Goal: Task Accomplishment & Management: Complete application form

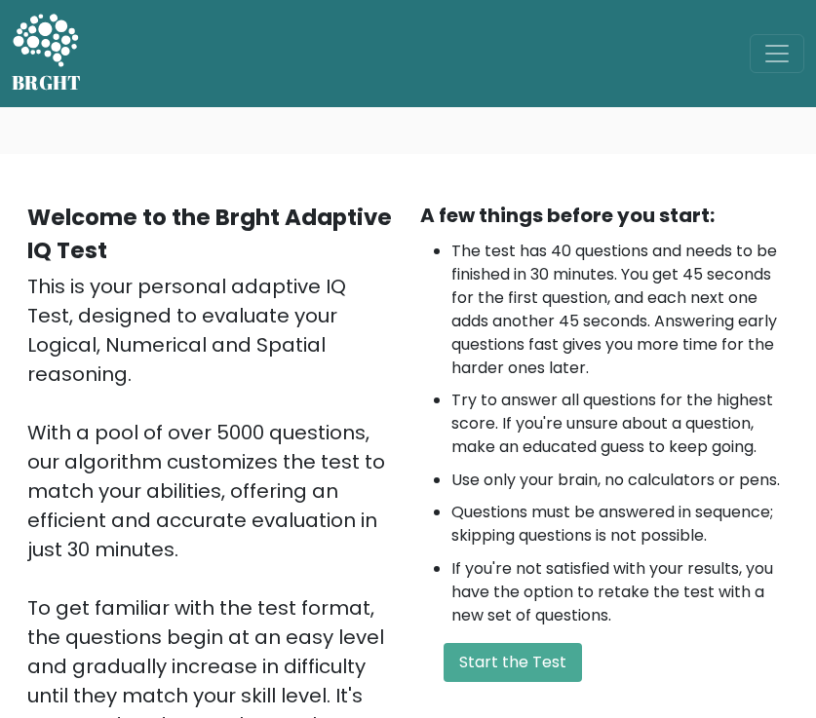
click at [510, 662] on button "Start the Test" at bounding box center [513, 662] width 138 height 39
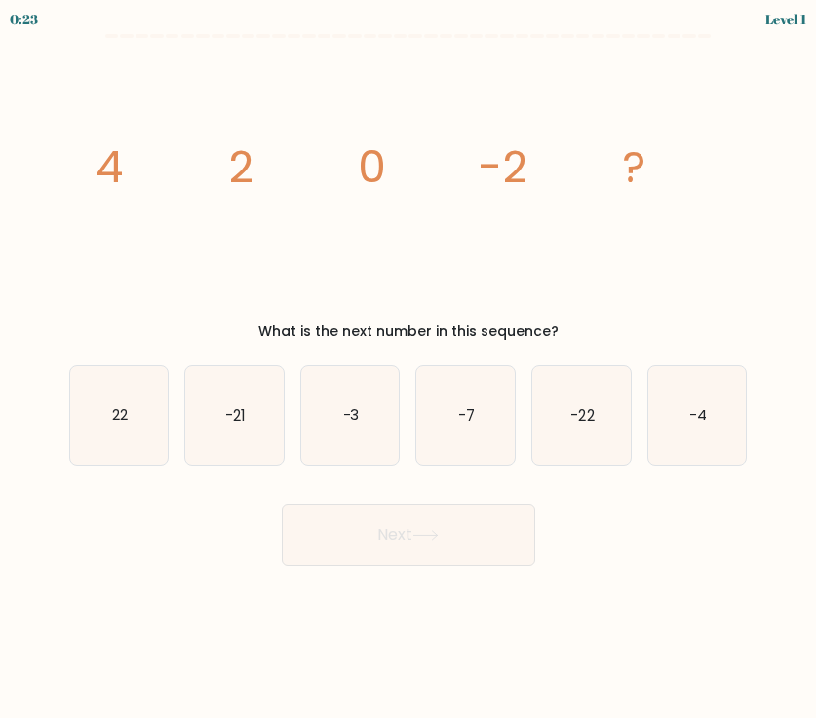
click at [721, 412] on icon "-4" at bounding box center [697, 416] width 98 height 98
click at [409, 369] on input "f. -4" at bounding box center [408, 365] width 1 height 10
radio input "true"
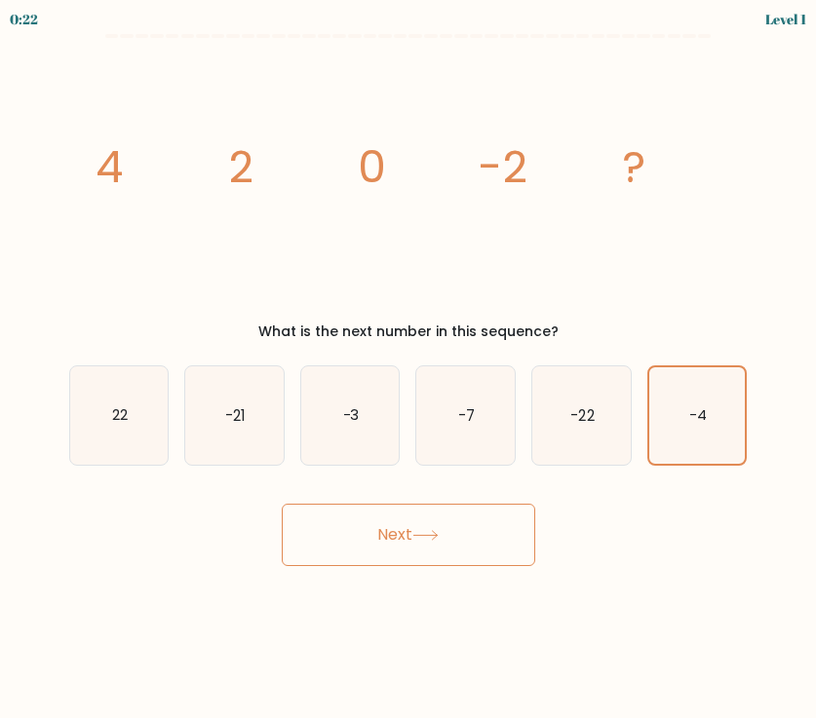
click at [430, 532] on icon at bounding box center [425, 535] width 26 height 11
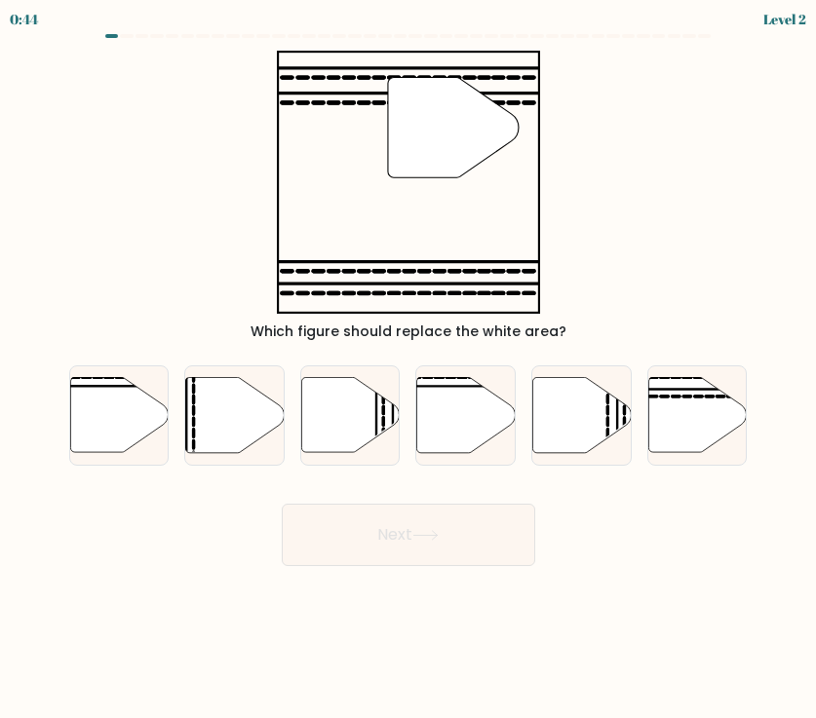
click at [695, 420] on icon at bounding box center [697, 414] width 98 height 75
click at [409, 369] on input "f." at bounding box center [408, 365] width 1 height 10
radio input "true"
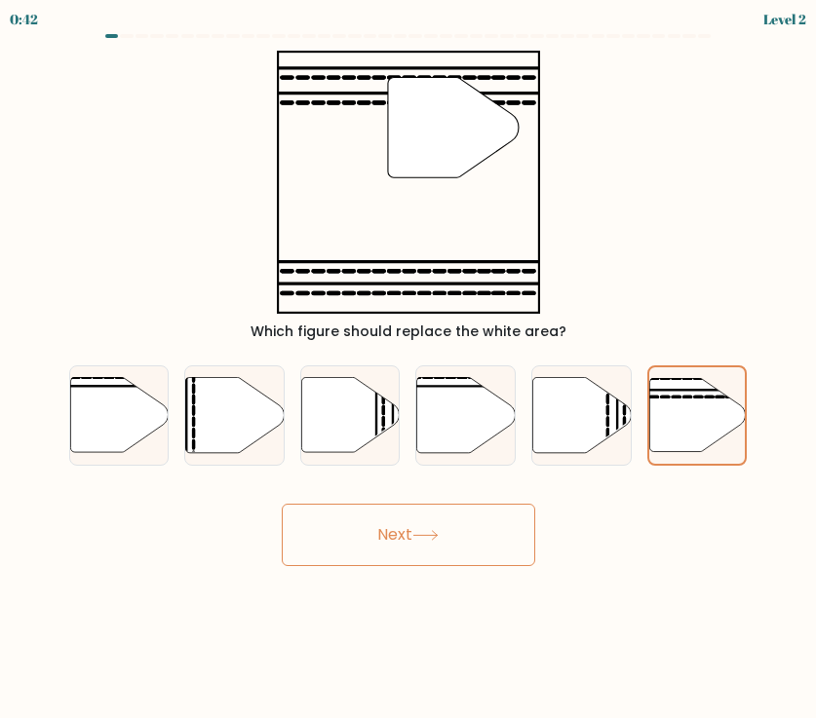
click at [406, 531] on button "Next" at bounding box center [408, 535] width 253 height 62
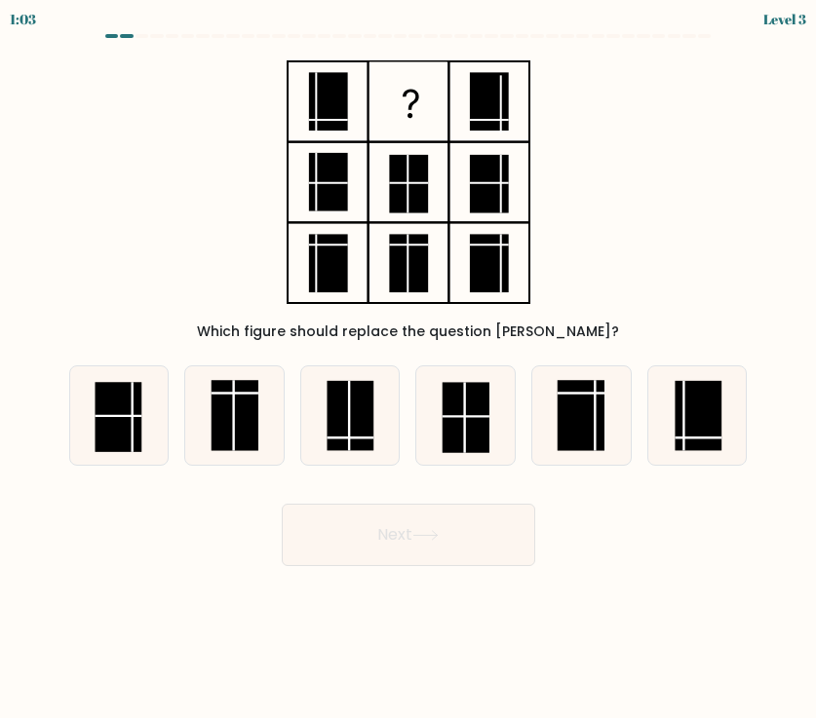
click at [358, 424] on rect at bounding box center [350, 416] width 47 height 70
click at [408, 369] on input "c." at bounding box center [408, 365] width 1 height 10
radio input "true"
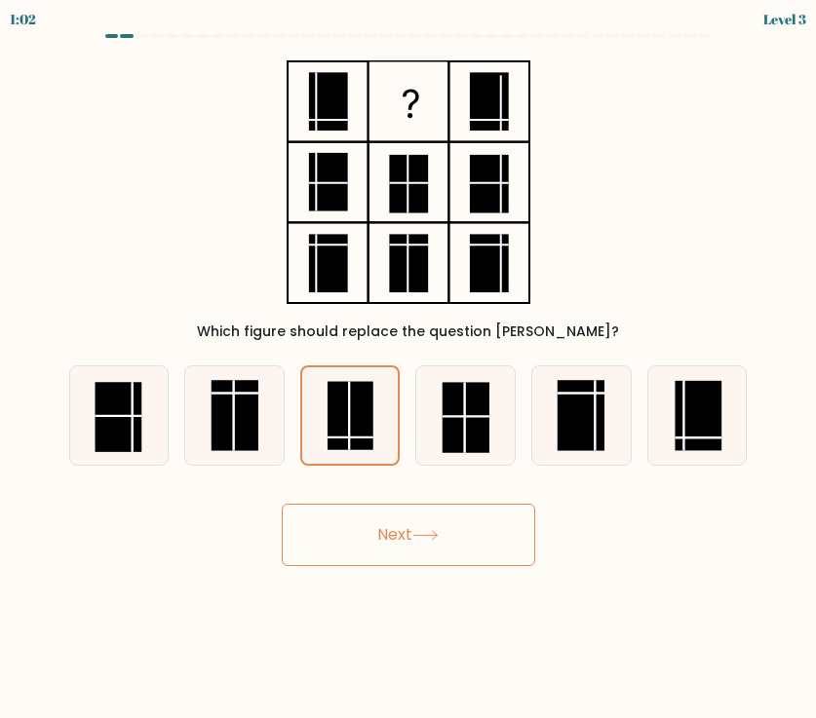
click at [414, 532] on button "Next" at bounding box center [408, 535] width 253 height 62
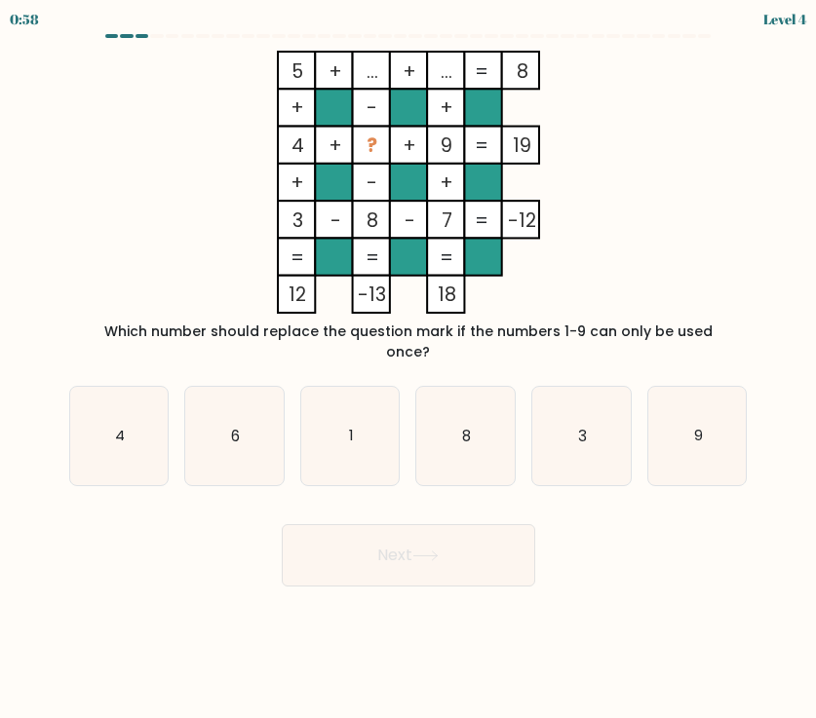
click at [253, 433] on icon "6" at bounding box center [234, 436] width 98 height 98
click at [408, 369] on input "b. 6" at bounding box center [408, 365] width 1 height 10
radio input "true"
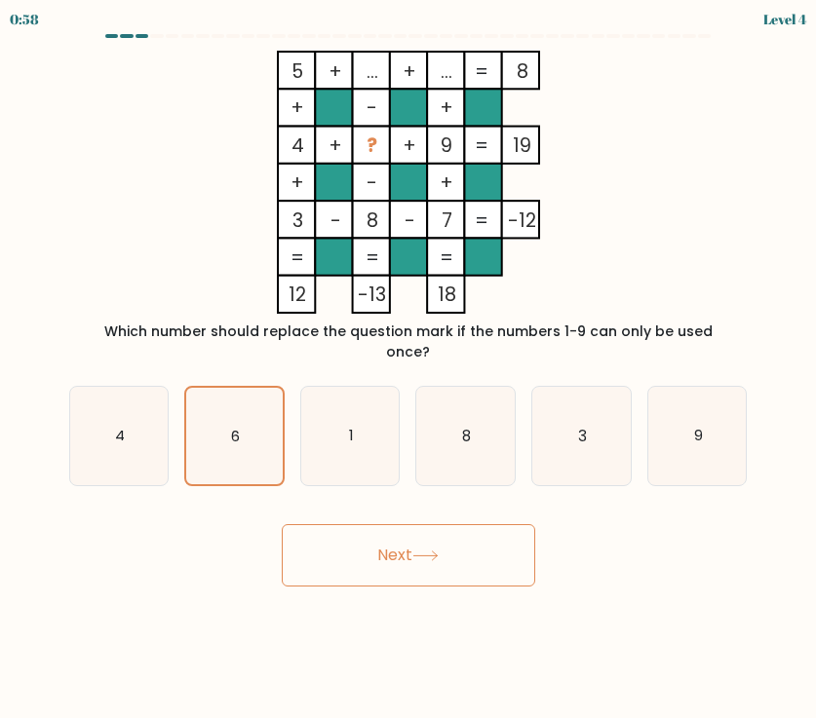
click at [435, 551] on icon at bounding box center [425, 556] width 26 height 11
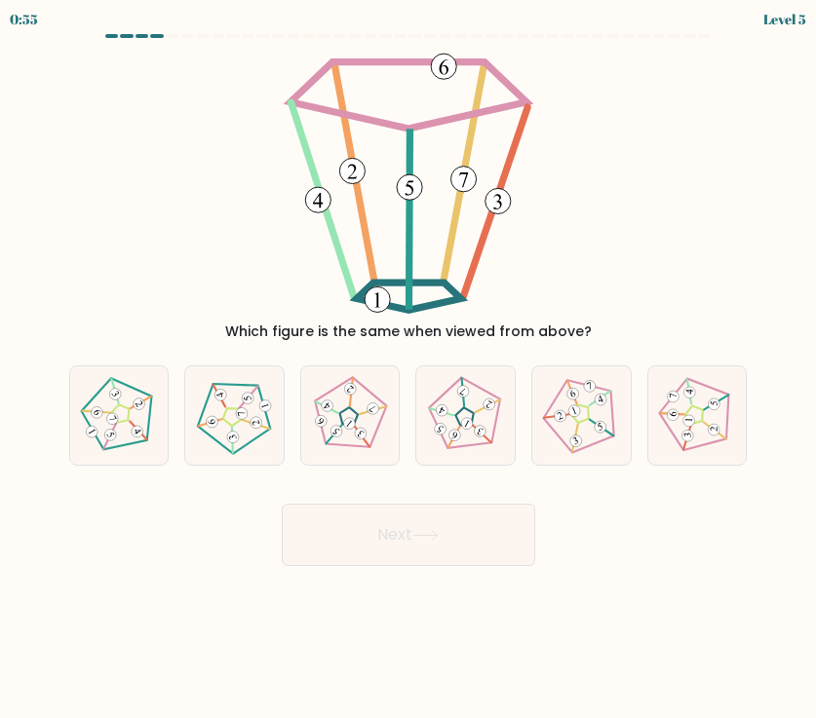
click at [361, 423] on icon at bounding box center [350, 415] width 79 height 79
click at [408, 369] on input "c." at bounding box center [408, 365] width 1 height 10
radio input "true"
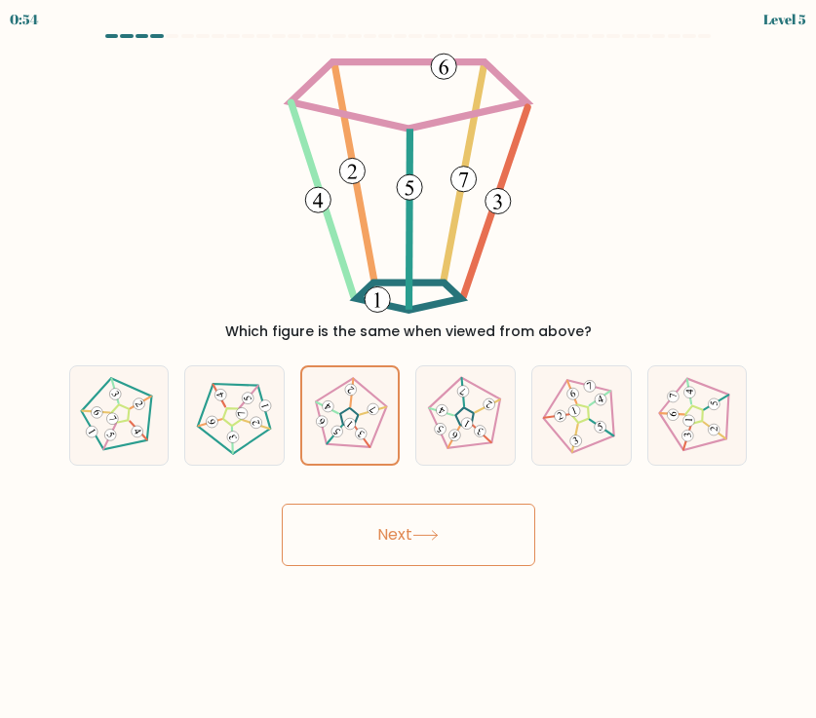
click at [421, 523] on button "Next" at bounding box center [408, 535] width 253 height 62
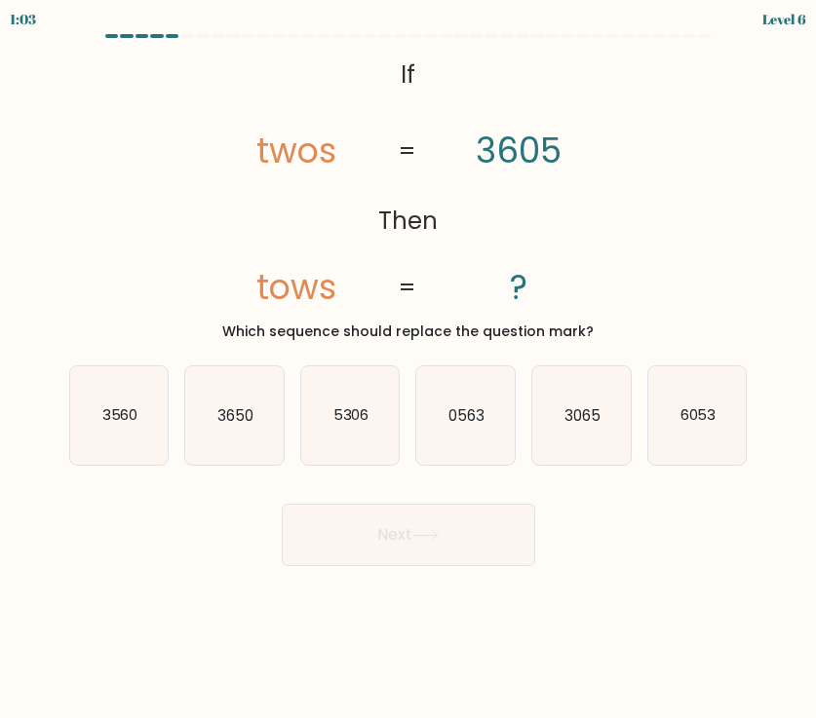
click at [585, 420] on text "3065" at bounding box center [582, 415] width 36 height 20
click at [409, 369] on input "e. 3065" at bounding box center [408, 365] width 1 height 10
radio input "true"
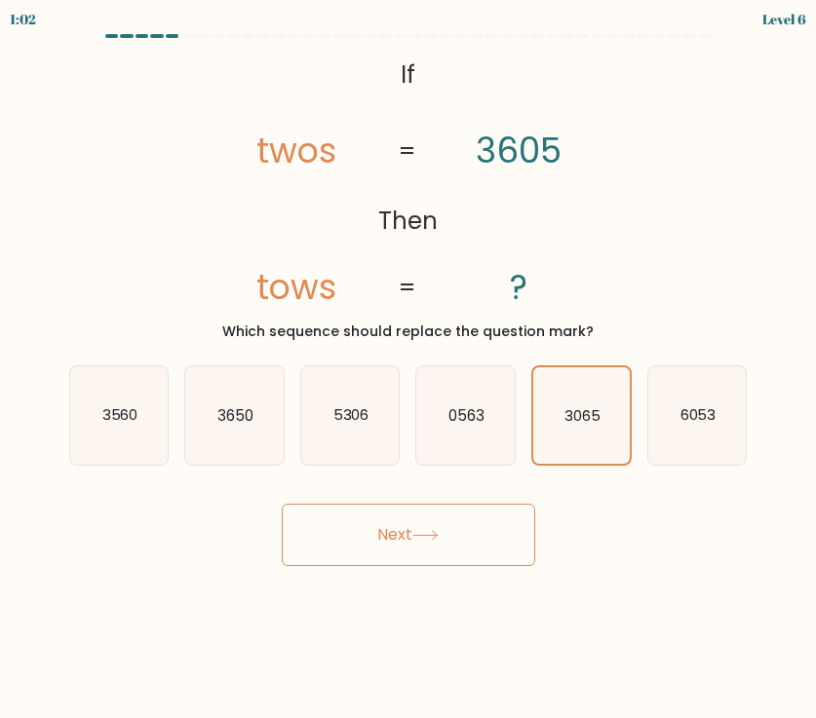
click at [427, 540] on icon at bounding box center [425, 535] width 26 height 11
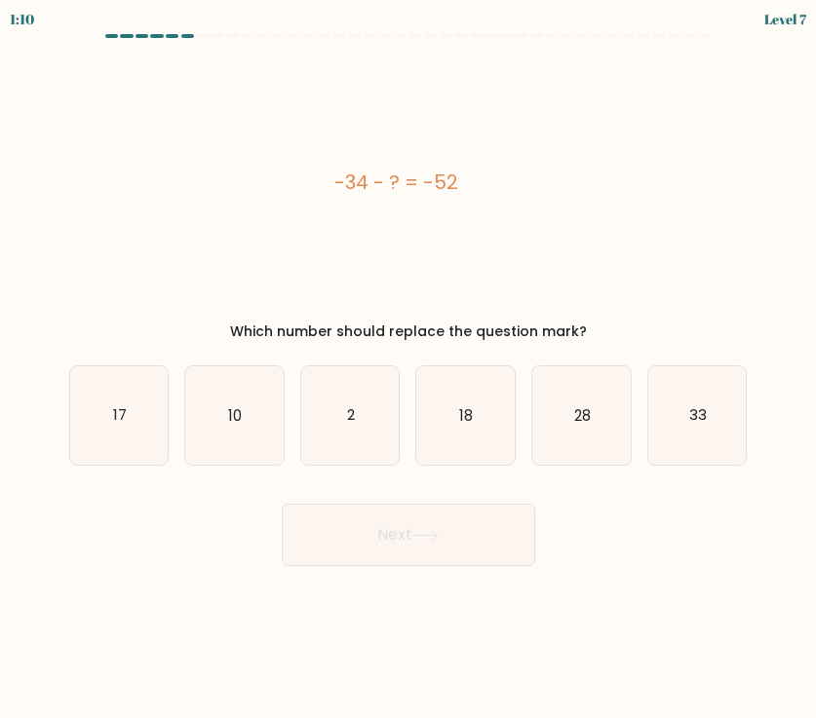
click at [482, 413] on icon "18" at bounding box center [465, 416] width 98 height 98
click at [409, 369] on input "d. 18" at bounding box center [408, 365] width 1 height 10
radio input "true"
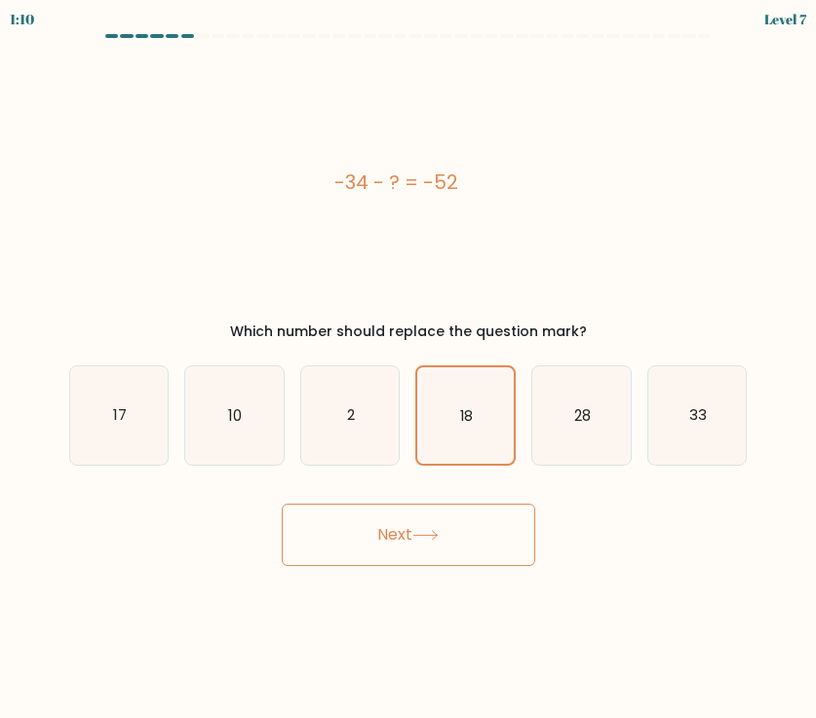
click at [424, 554] on button "Next" at bounding box center [408, 535] width 253 height 62
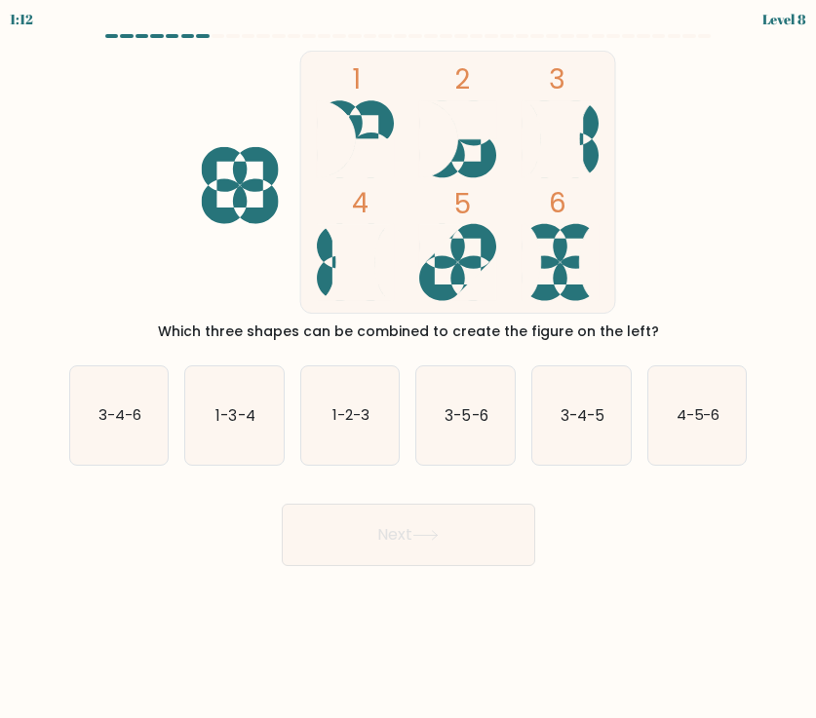
click at [117, 421] on text "3-4-6" at bounding box center [119, 415] width 43 height 20
click at [408, 369] on input "a. 3-4-6" at bounding box center [408, 365] width 1 height 10
radio input "true"
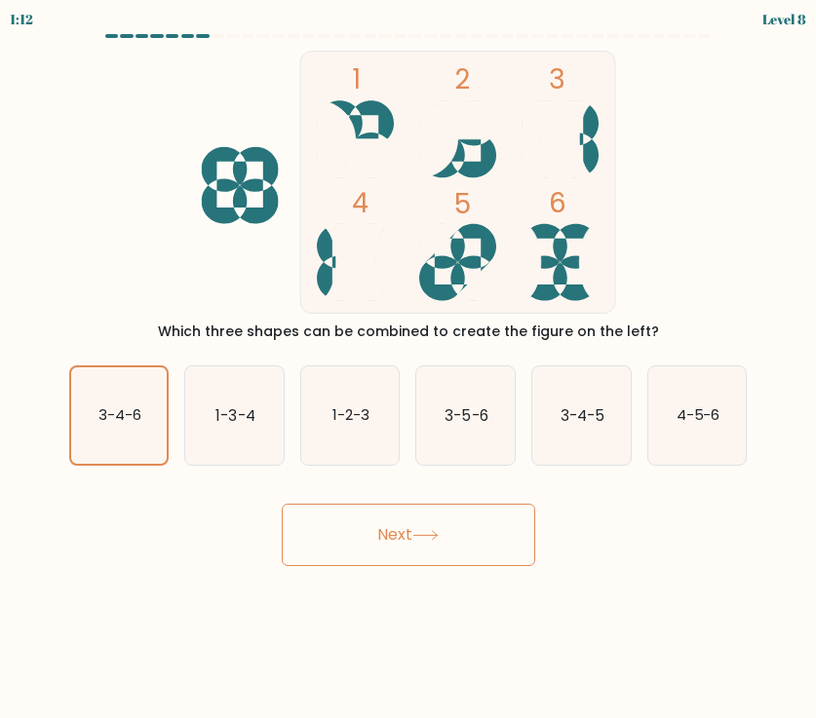
click at [408, 533] on button "Next" at bounding box center [408, 535] width 253 height 62
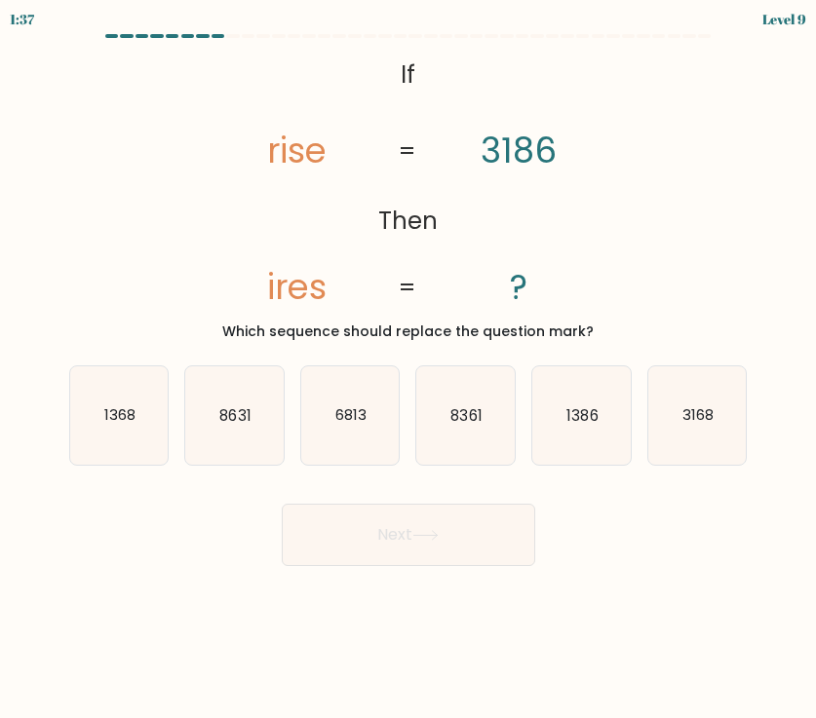
click at [128, 423] on text "1368" at bounding box center [119, 415] width 31 height 20
click at [408, 369] on input "a. 1368" at bounding box center [408, 365] width 1 height 10
radio input "true"
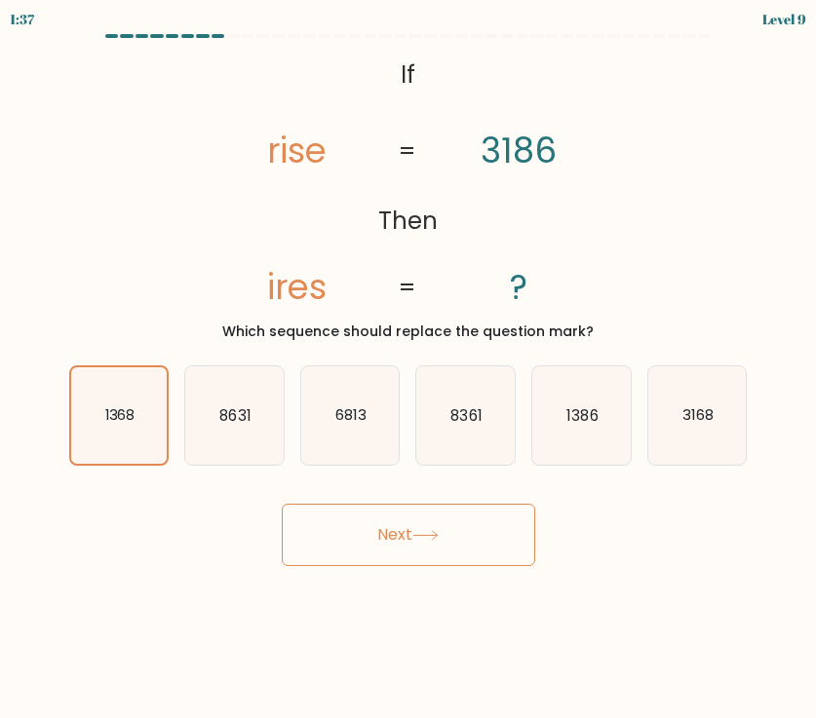
click at [425, 532] on icon at bounding box center [425, 535] width 26 height 11
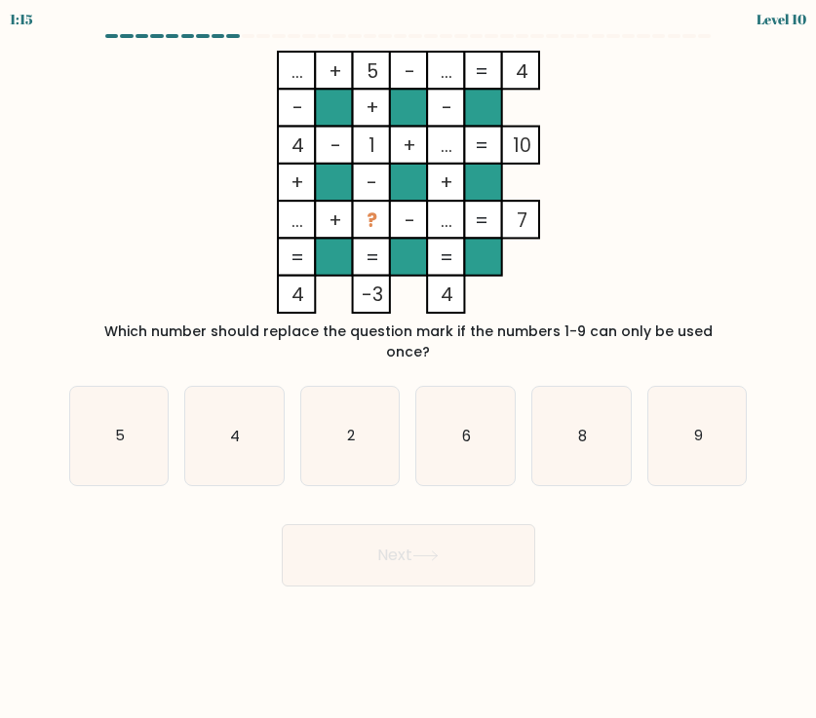
click at [698, 425] on text "9" at bounding box center [698, 435] width 9 height 20
click at [409, 369] on input "f. 9" at bounding box center [408, 365] width 1 height 10
radio input "true"
click at [448, 535] on button "Next" at bounding box center [408, 555] width 253 height 62
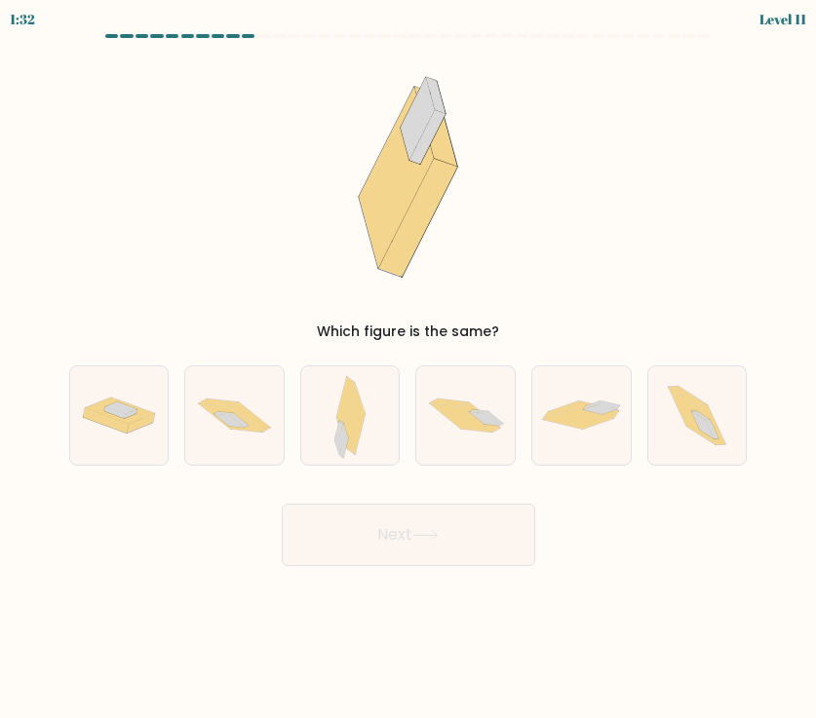
click at [705, 417] on icon at bounding box center [707, 424] width 22 height 28
click at [409, 369] on input "f." at bounding box center [408, 365] width 1 height 10
radio input "true"
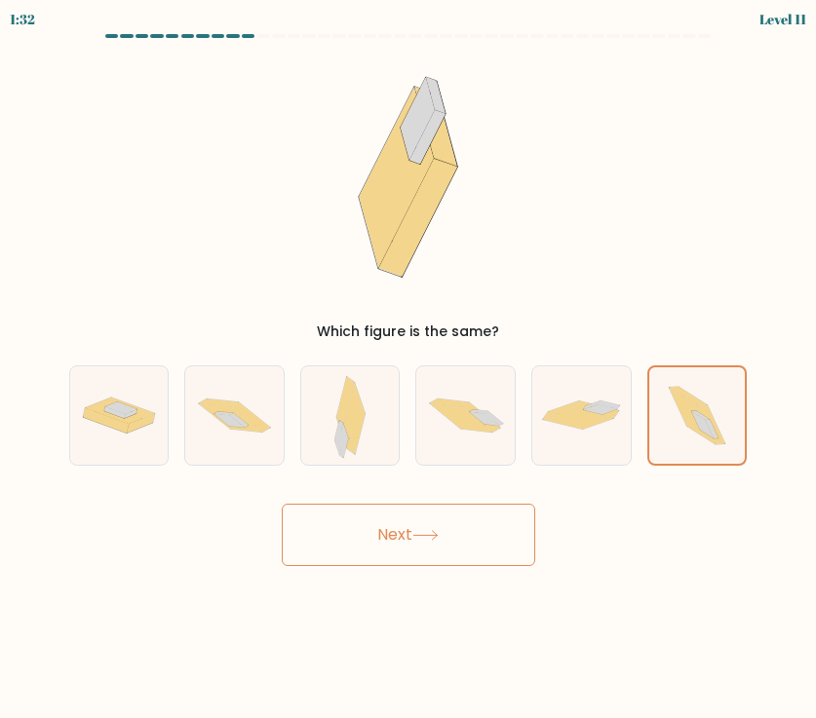
click at [410, 540] on button "Next" at bounding box center [408, 535] width 253 height 62
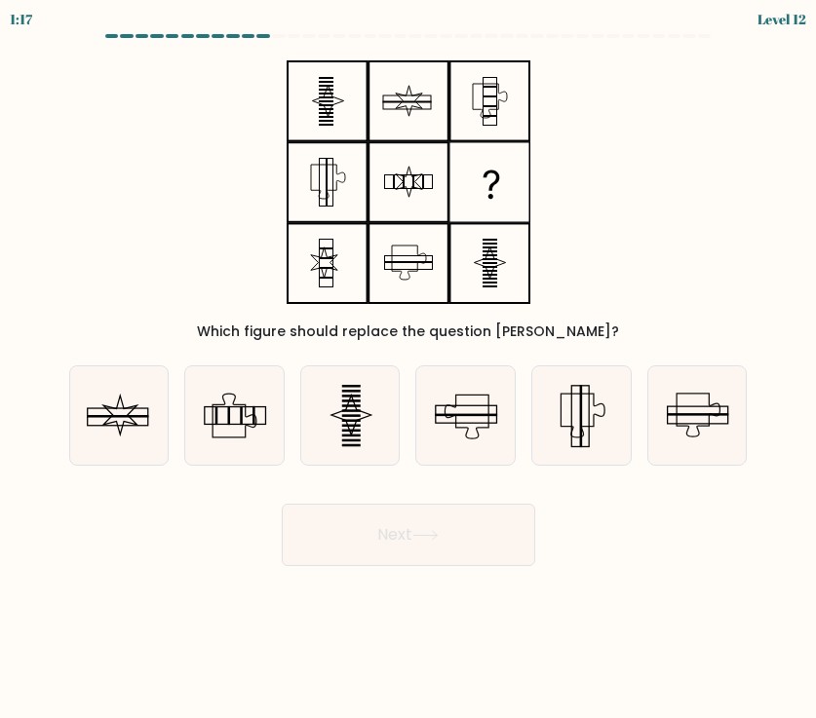
click at [362, 428] on icon at bounding box center [350, 416] width 98 height 98
click at [408, 369] on input "c." at bounding box center [408, 365] width 1 height 10
radio input "true"
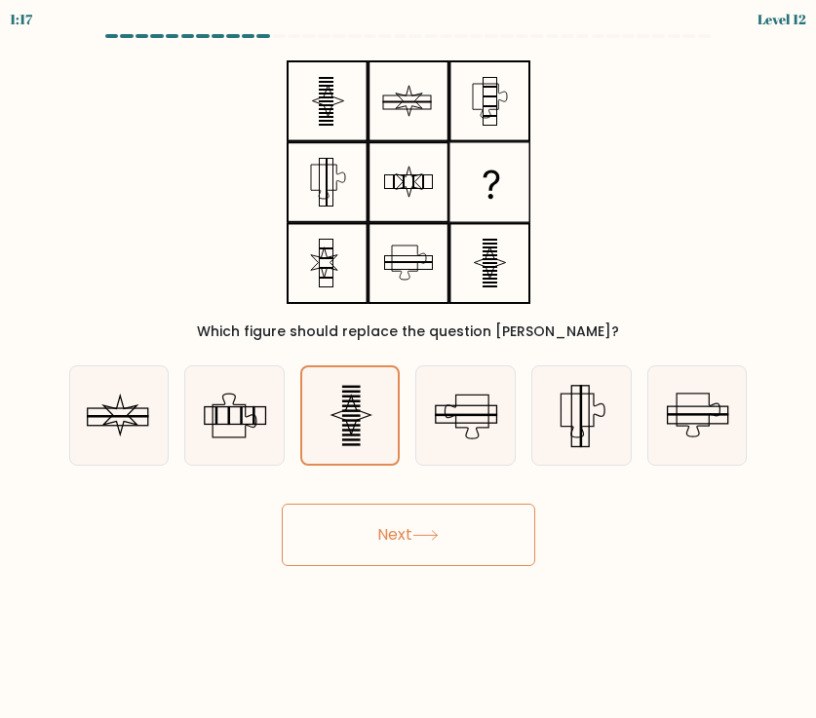
click at [422, 542] on button "Next" at bounding box center [408, 535] width 253 height 62
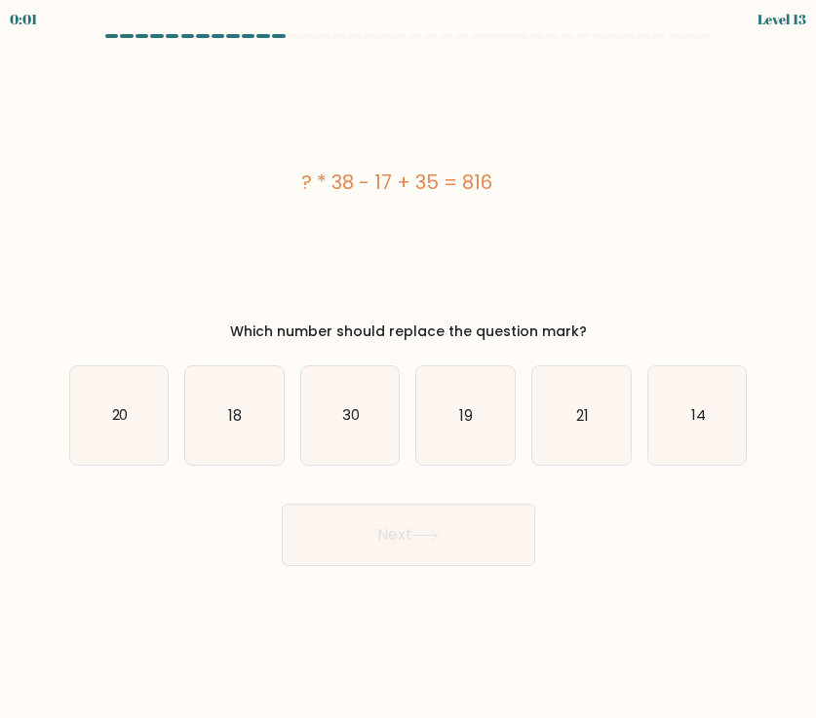
click at [569, 421] on icon "21" at bounding box center [581, 416] width 98 height 98
click at [409, 369] on input "e. 21" at bounding box center [408, 365] width 1 height 10
radio input "true"
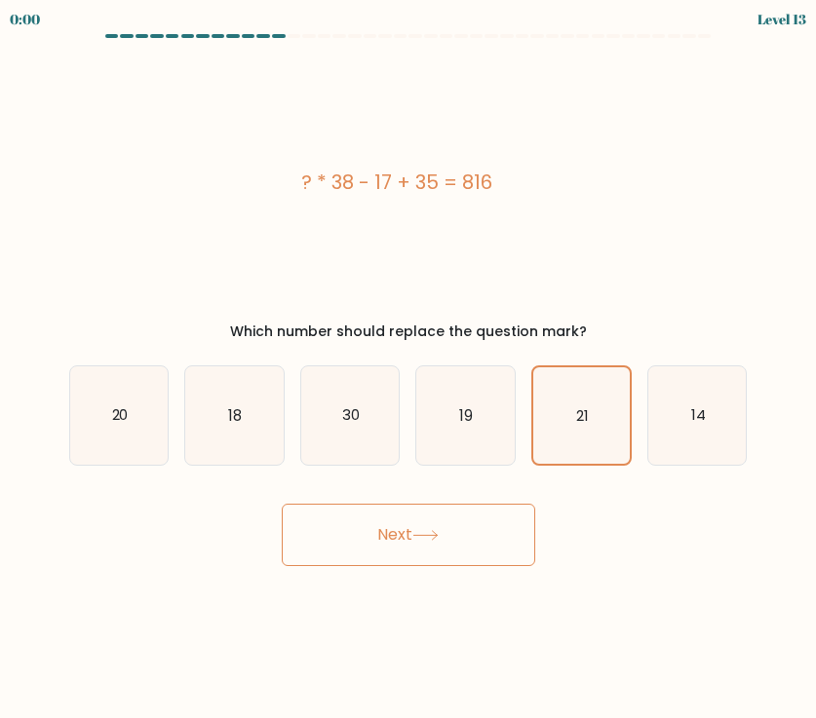
click at [393, 542] on button "Next" at bounding box center [408, 535] width 253 height 62
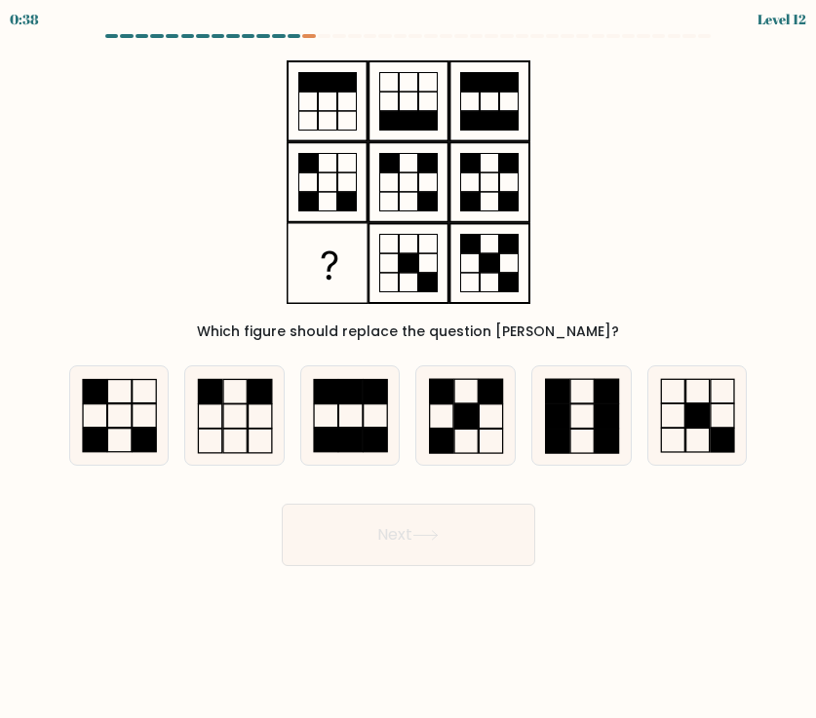
click at [235, 431] on icon at bounding box center [234, 416] width 98 height 98
click at [408, 369] on input "b." at bounding box center [408, 365] width 1 height 10
radio input "true"
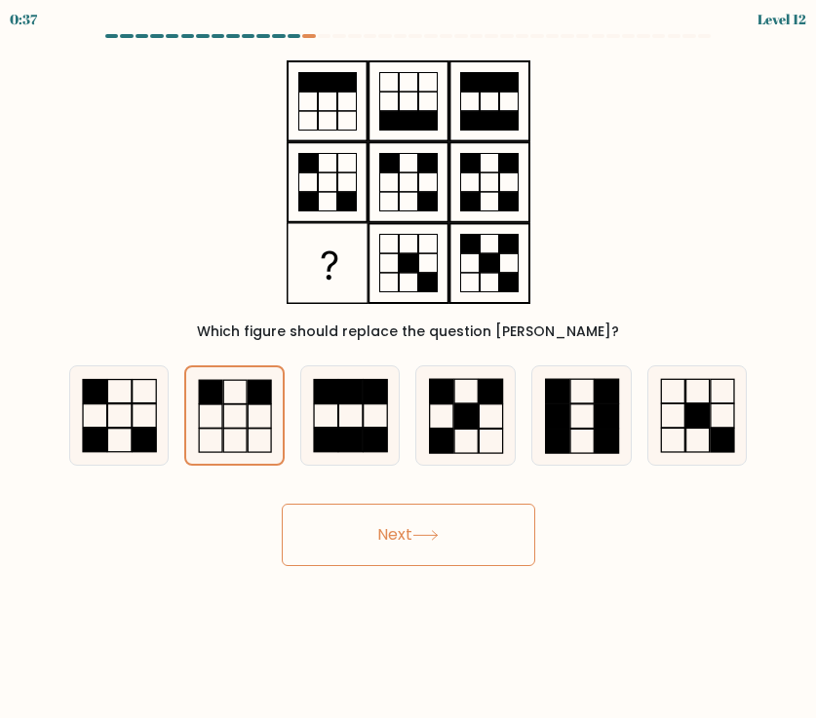
click at [417, 539] on icon at bounding box center [425, 535] width 26 height 11
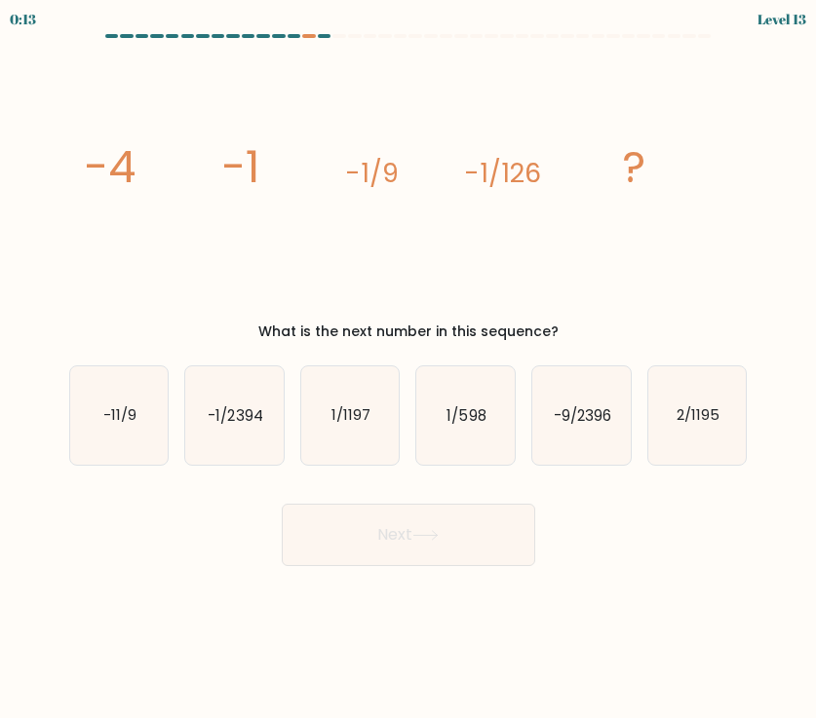
click at [255, 425] on text "-1/2394" at bounding box center [235, 415] width 55 height 20
click at [408, 369] on input "b. -1/2394" at bounding box center [408, 365] width 1 height 10
radio input "true"
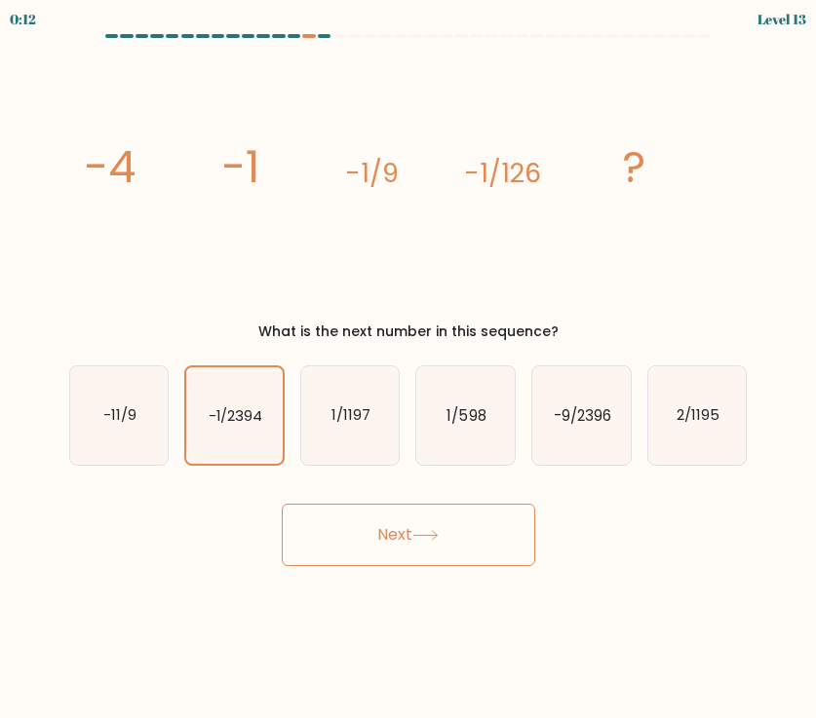
click at [409, 539] on button "Next" at bounding box center [408, 535] width 253 height 62
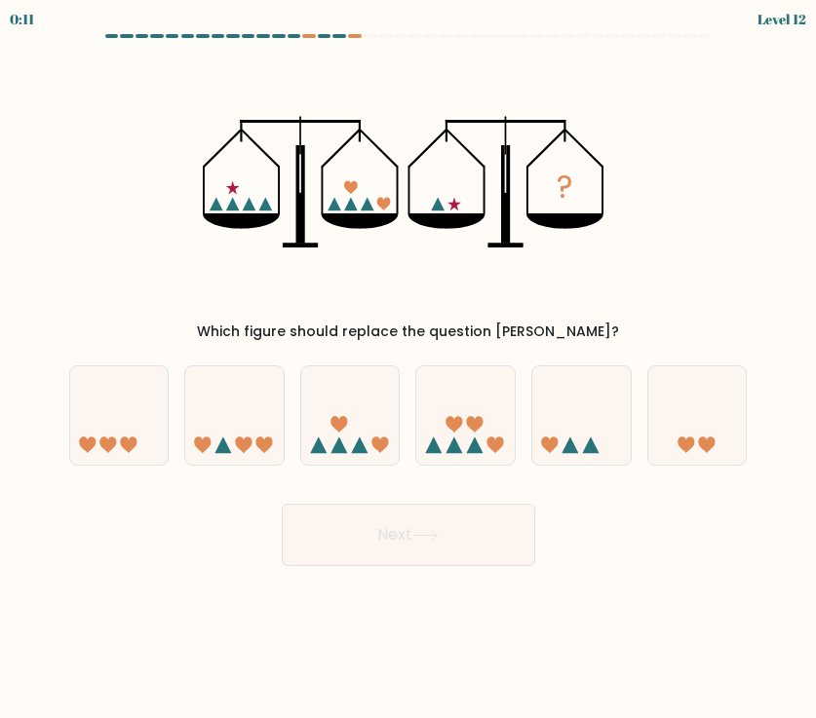
click at [573, 442] on icon at bounding box center [581, 415] width 98 height 81
click at [409, 369] on input "e." at bounding box center [408, 365] width 1 height 10
radio input "true"
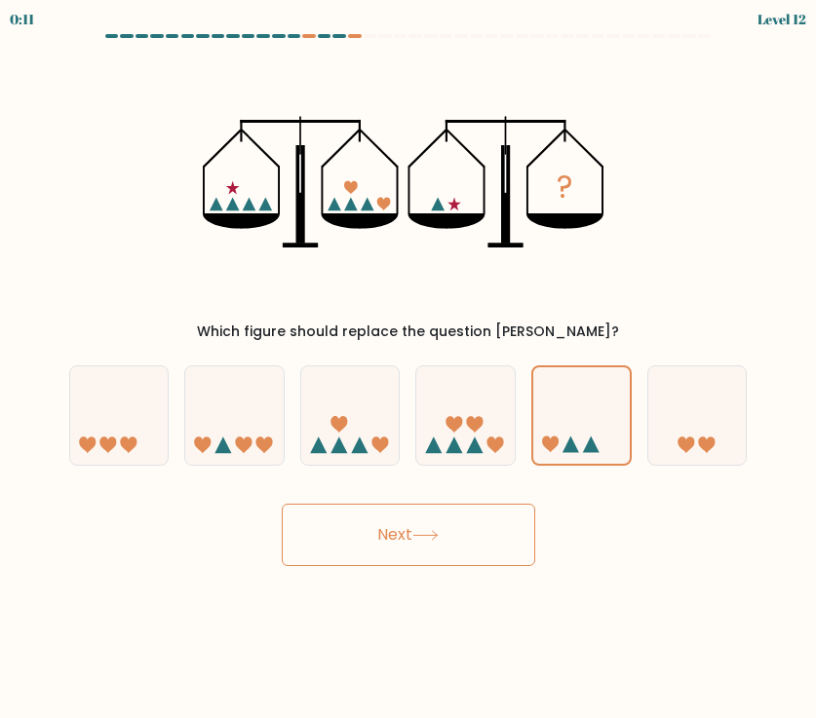
click at [418, 556] on button "Next" at bounding box center [408, 535] width 253 height 62
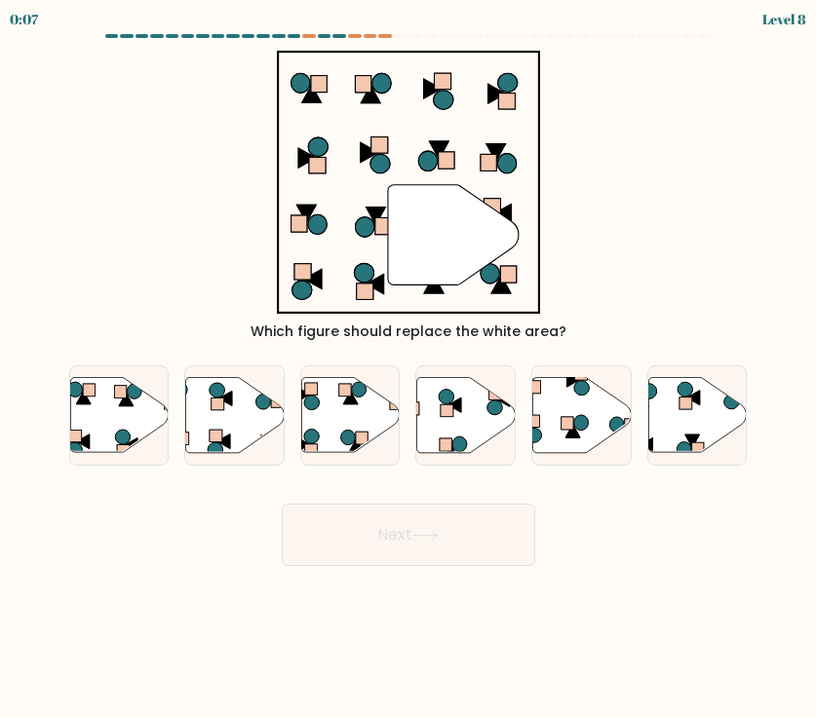
click at [697, 415] on icon at bounding box center [697, 414] width 98 height 75
click at [409, 369] on input "f." at bounding box center [408, 365] width 1 height 10
radio input "true"
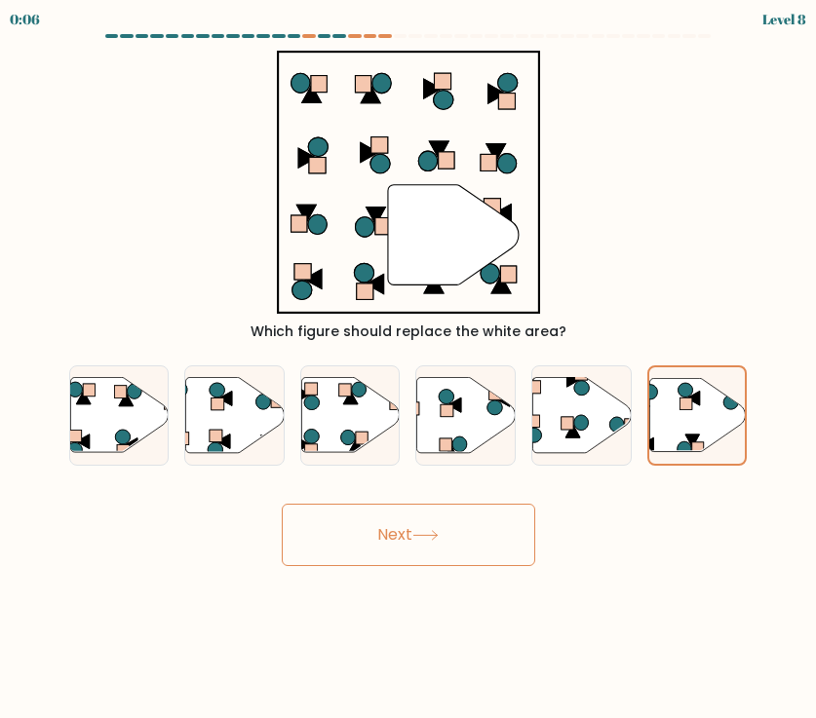
click at [421, 540] on icon at bounding box center [425, 535] width 26 height 11
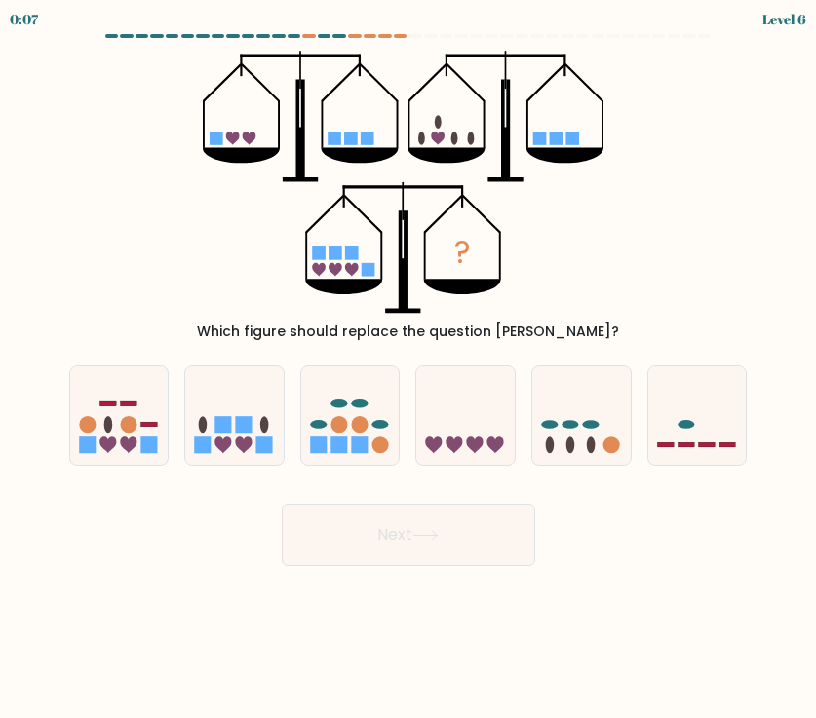
click at [228, 446] on icon at bounding box center [223, 445] width 17 height 17
click at [408, 369] on input "b." at bounding box center [408, 365] width 1 height 10
radio input "true"
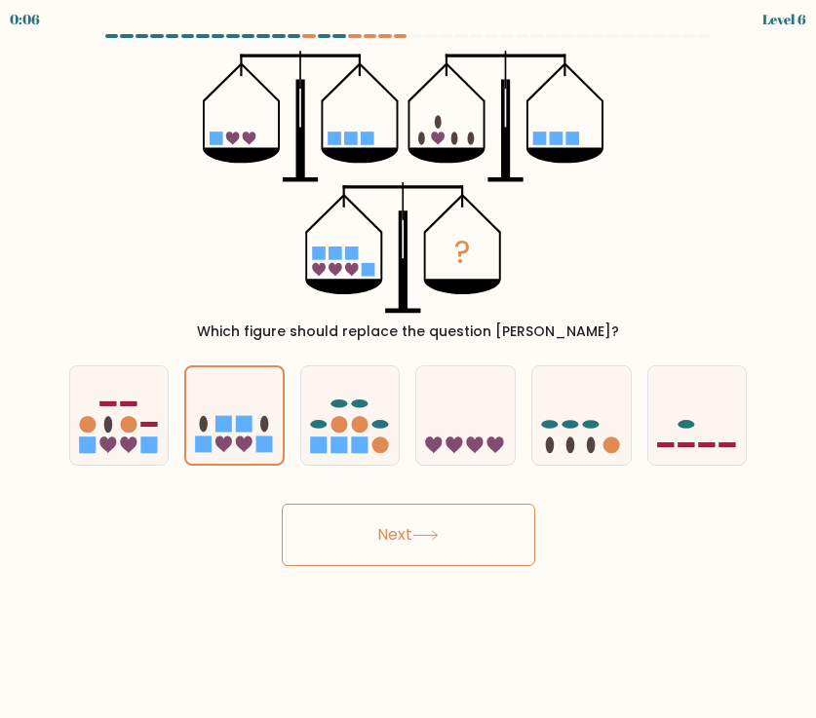
click at [402, 540] on button "Next" at bounding box center [408, 535] width 253 height 62
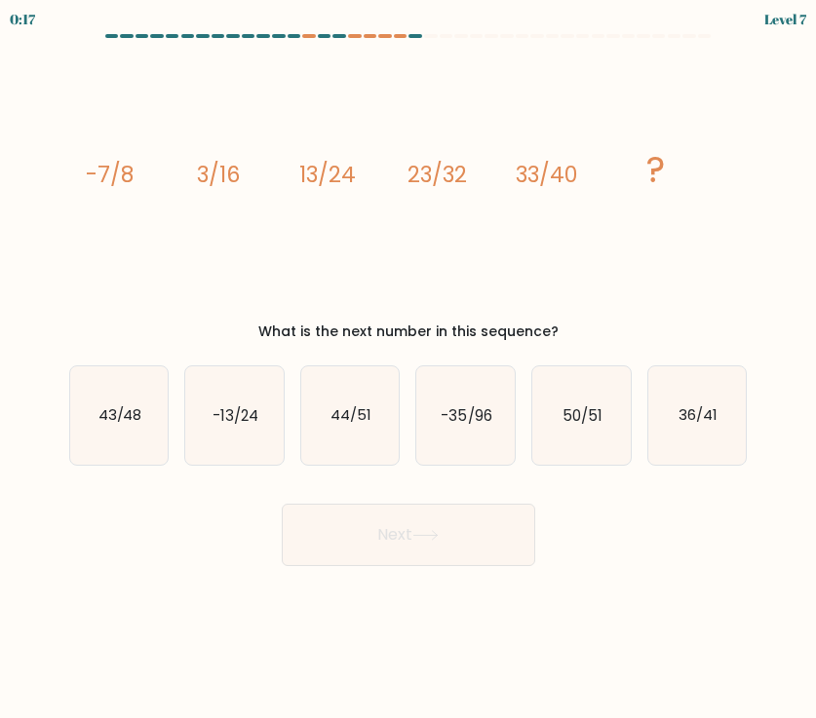
click at [552, 176] on tspan "33/40" at bounding box center [545, 174] width 61 height 31
click at [541, 172] on tspan "33/40" at bounding box center [545, 174] width 61 height 31
click at [702, 422] on text "36/41" at bounding box center [697, 415] width 39 height 20
click at [409, 369] on input "f. 36/41" at bounding box center [408, 365] width 1 height 10
radio input "true"
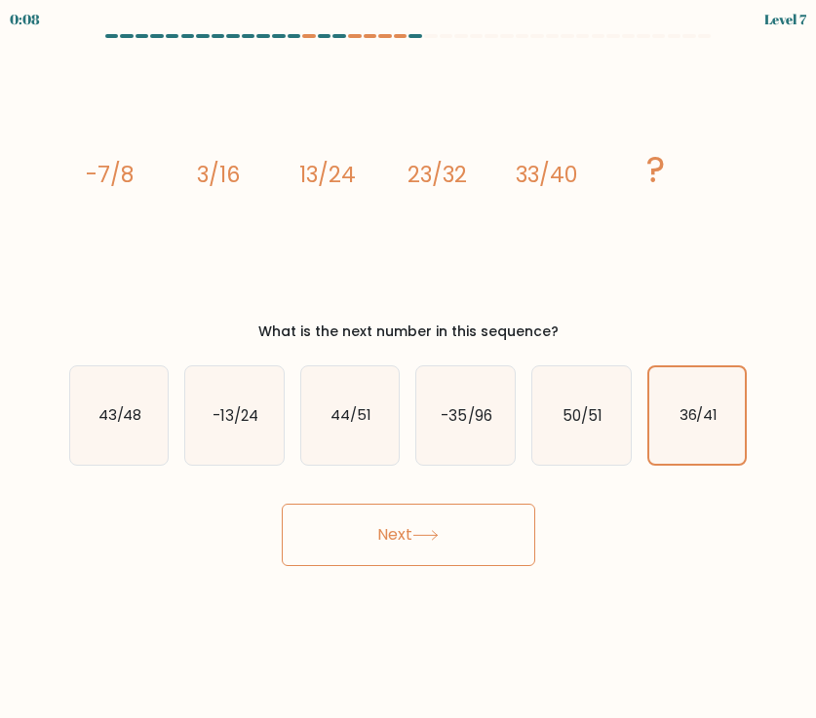
click at [695, 426] on icon "36/41" at bounding box center [697, 416] width 97 height 97
click at [409, 369] on input "f. 36/41" at bounding box center [408, 365] width 1 height 10
click at [433, 558] on button "Next" at bounding box center [408, 535] width 253 height 62
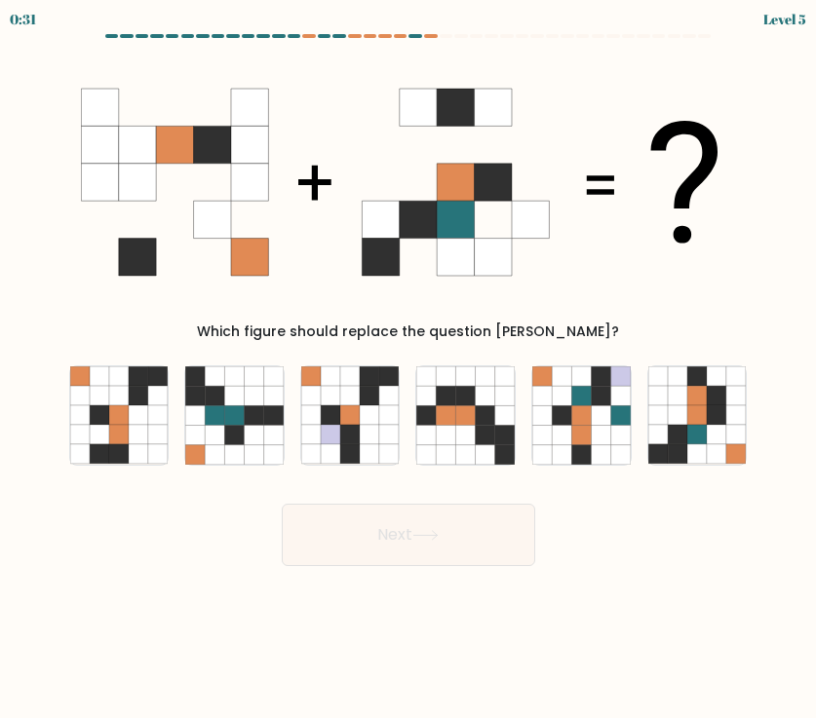
click at [706, 423] on icon at bounding box center [696, 415] width 19 height 19
click at [409, 369] on input "f." at bounding box center [408, 365] width 1 height 10
radio input "true"
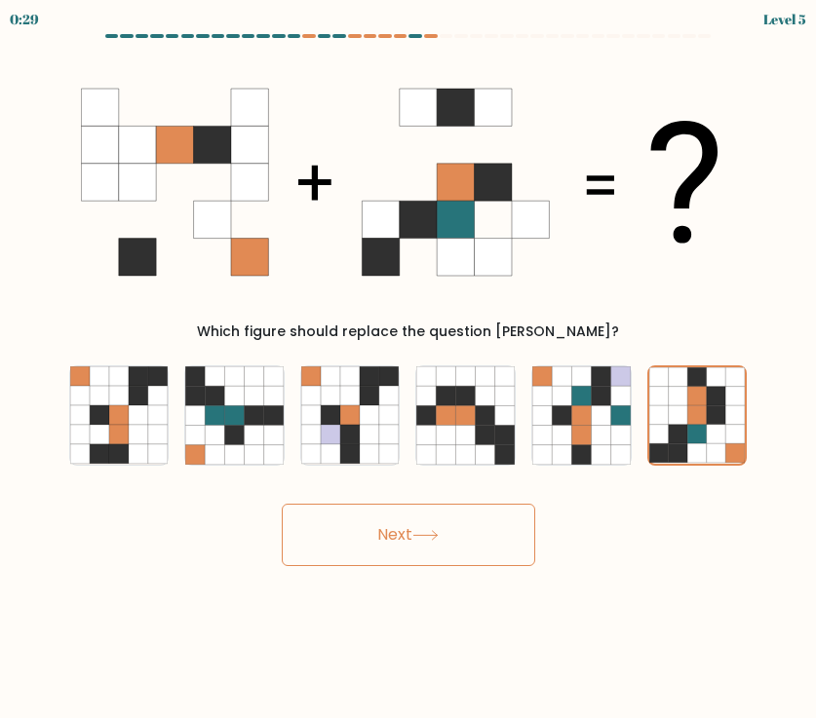
click at [455, 547] on button "Next" at bounding box center [408, 535] width 253 height 62
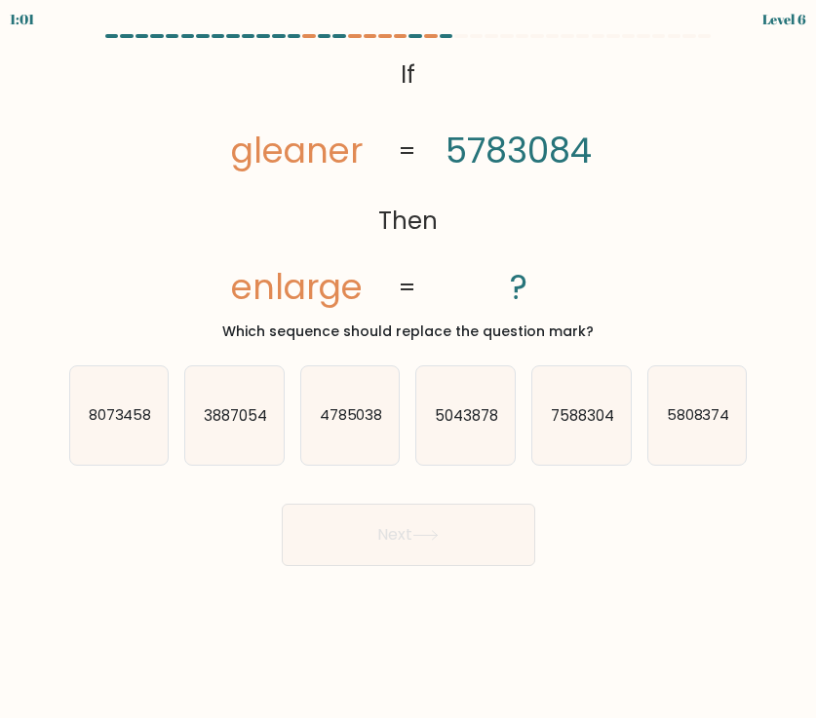
click at [124, 416] on text "8073458" at bounding box center [119, 415] width 63 height 20
click at [408, 369] on input "a. 8073458" at bounding box center [408, 365] width 1 height 10
radio input "true"
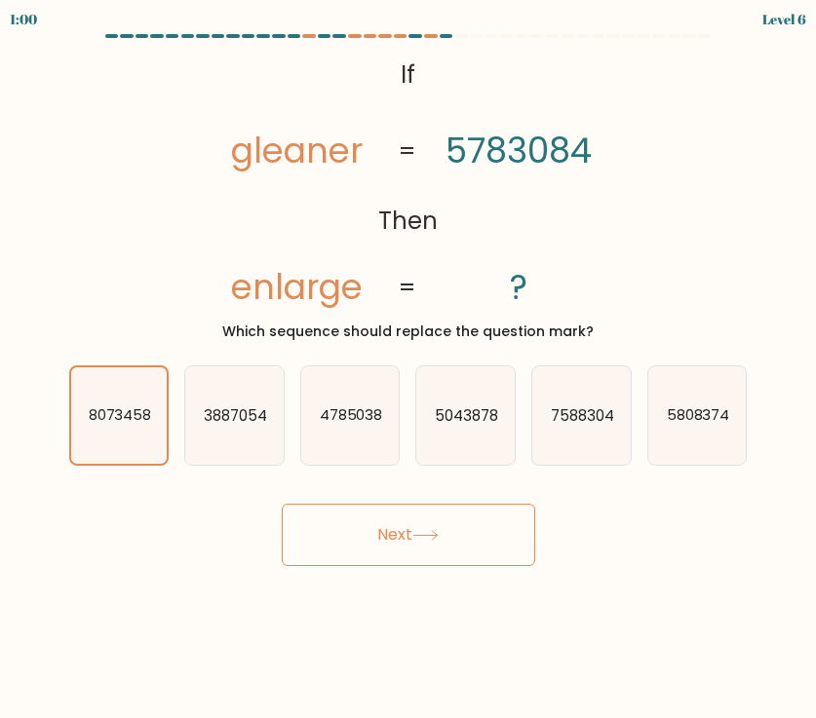
click at [399, 526] on button "Next" at bounding box center [408, 535] width 253 height 62
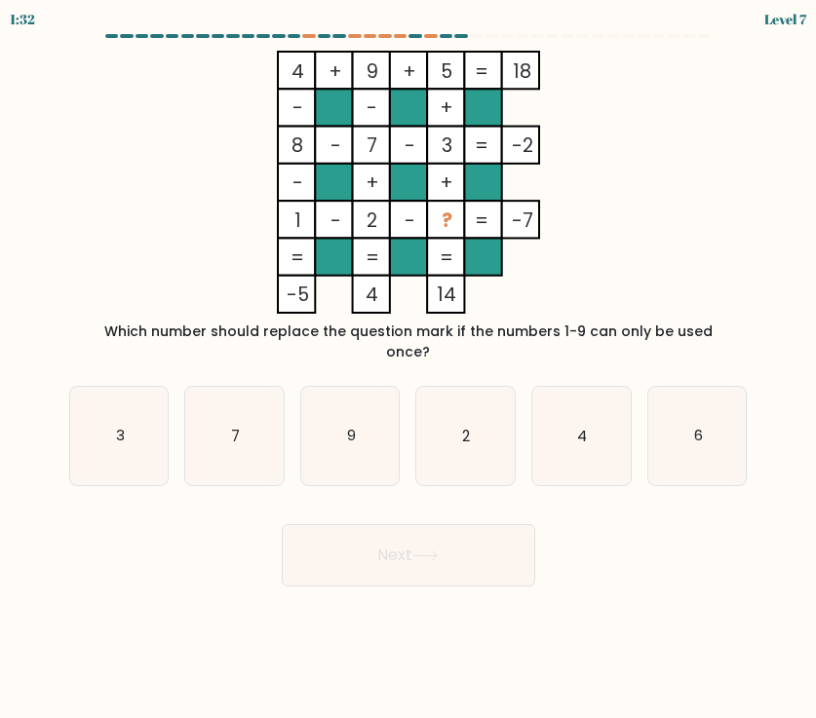
click at [707, 409] on icon "6" at bounding box center [697, 436] width 98 height 98
click at [409, 369] on input "f. 6" at bounding box center [408, 365] width 1 height 10
radio input "true"
click at [436, 552] on button "Next" at bounding box center [408, 555] width 253 height 62
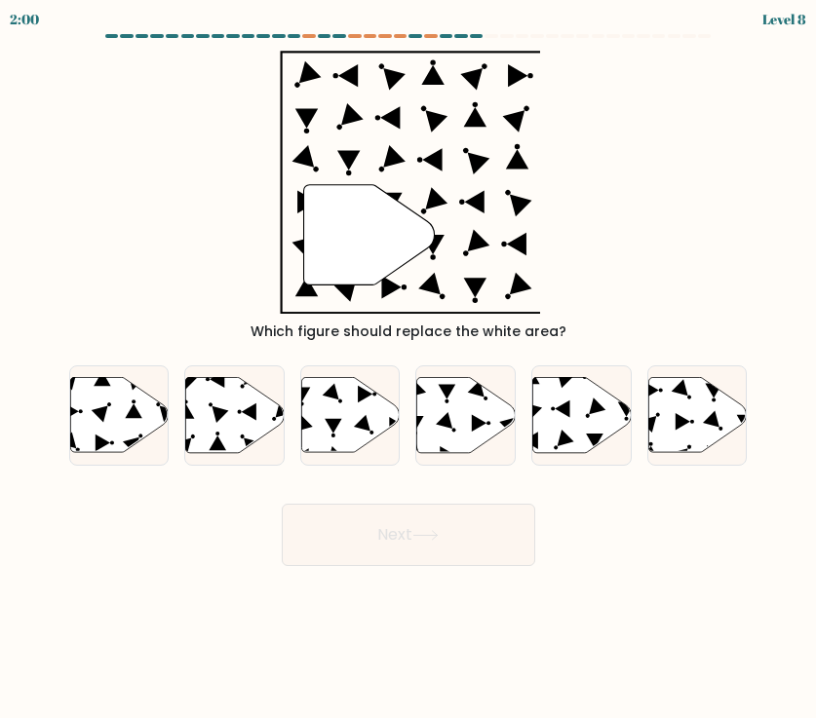
click at [583, 433] on icon at bounding box center [582, 414] width 98 height 75
click at [409, 369] on input "e." at bounding box center [408, 365] width 1 height 10
radio input "true"
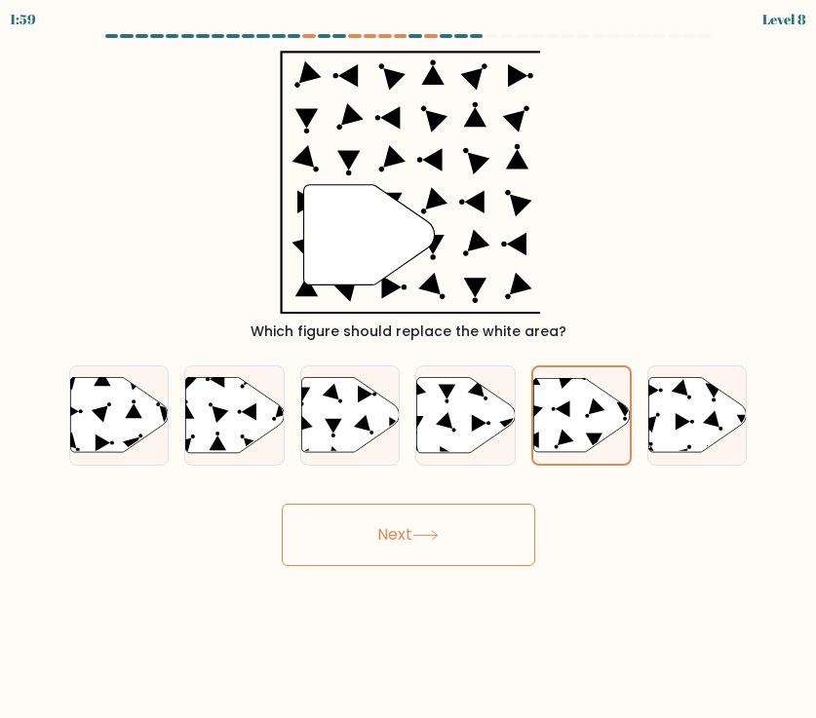
click at [445, 531] on button "Next" at bounding box center [408, 535] width 253 height 62
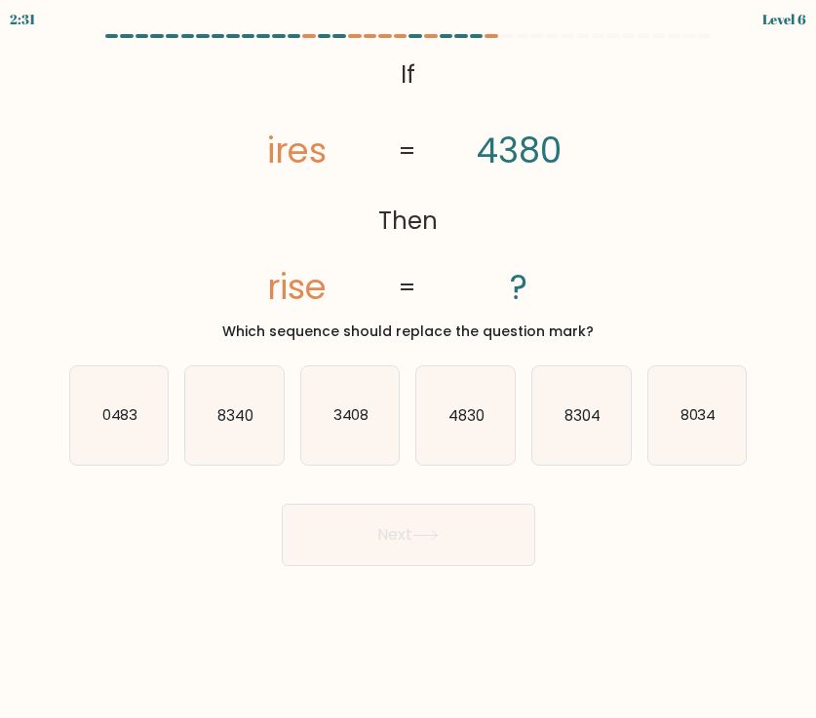
click at [355, 425] on text "3408" at bounding box center [351, 415] width 36 height 20
click at [408, 369] on input "c. 3408" at bounding box center [408, 365] width 1 height 10
radio input "true"
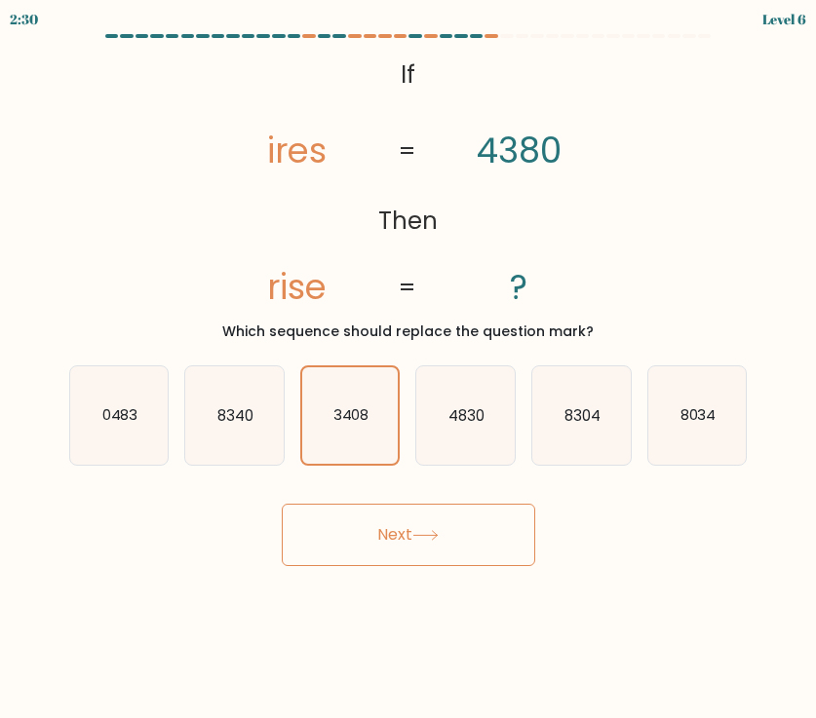
click at [386, 546] on button "Next" at bounding box center [408, 535] width 253 height 62
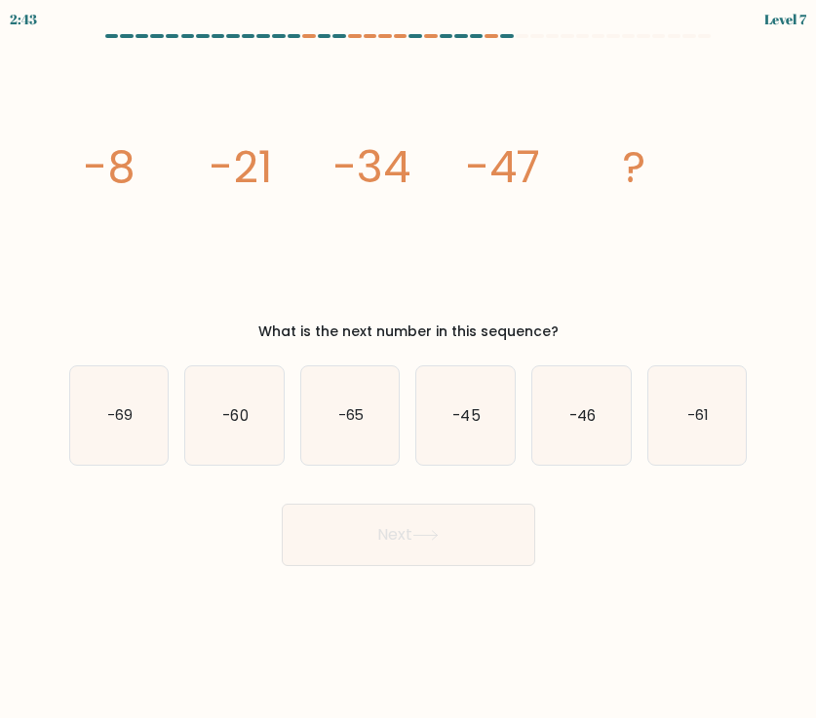
click at [223, 437] on icon "-60" at bounding box center [234, 416] width 98 height 98
click at [408, 369] on input "b. -60" at bounding box center [408, 365] width 1 height 10
radio input "true"
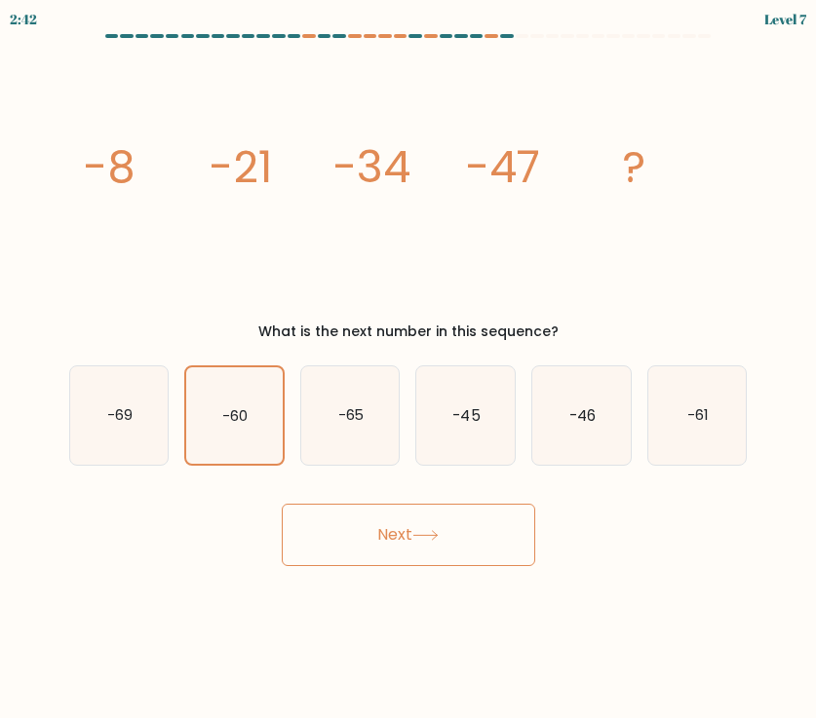
click at [378, 527] on button "Next" at bounding box center [408, 535] width 253 height 62
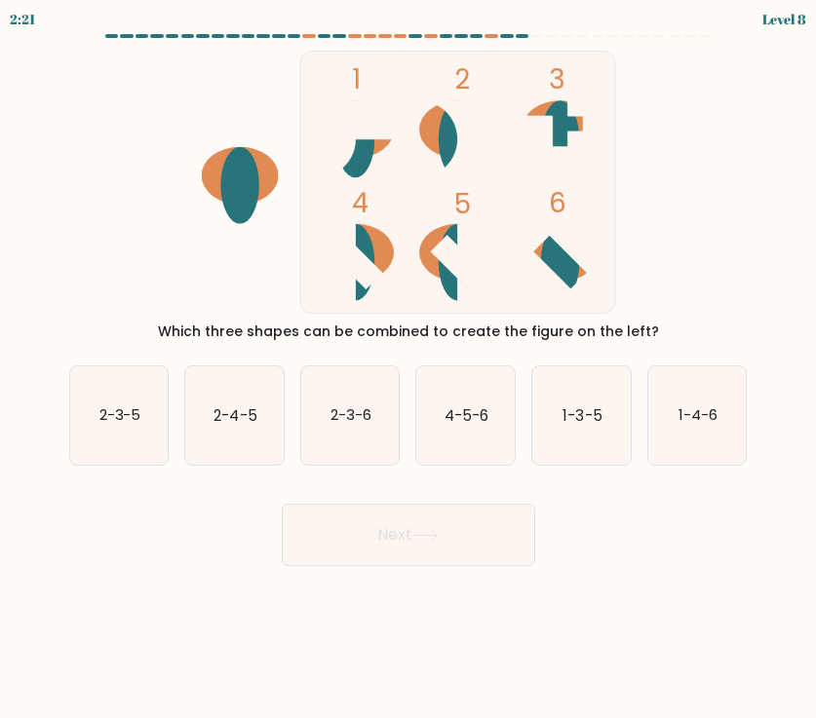
click at [584, 426] on icon "1-3-5" at bounding box center [581, 416] width 98 height 98
click at [409, 369] on input "e. 1-3-5" at bounding box center [408, 365] width 1 height 10
radio input "true"
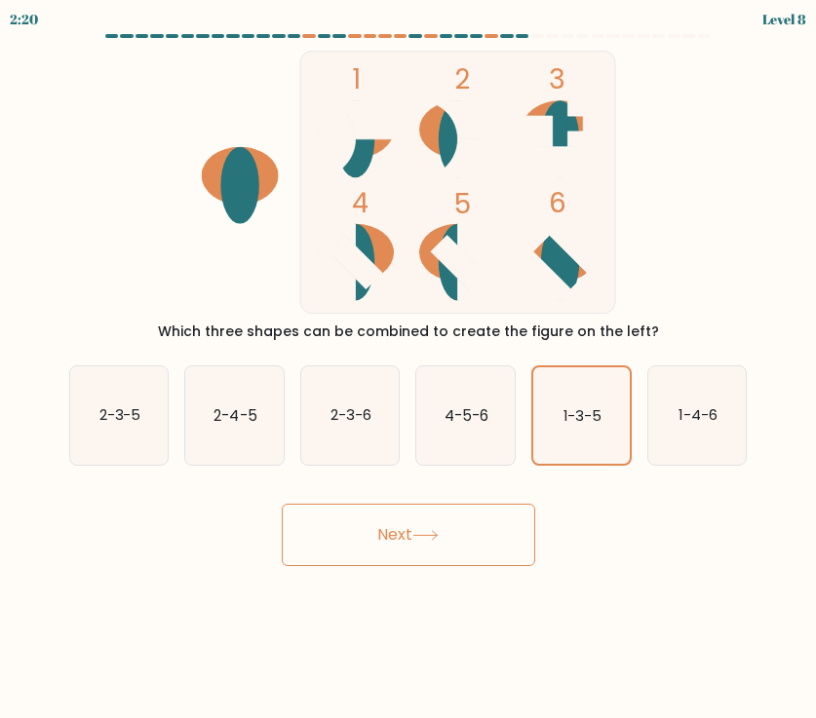
click at [409, 546] on button "Next" at bounding box center [408, 535] width 253 height 62
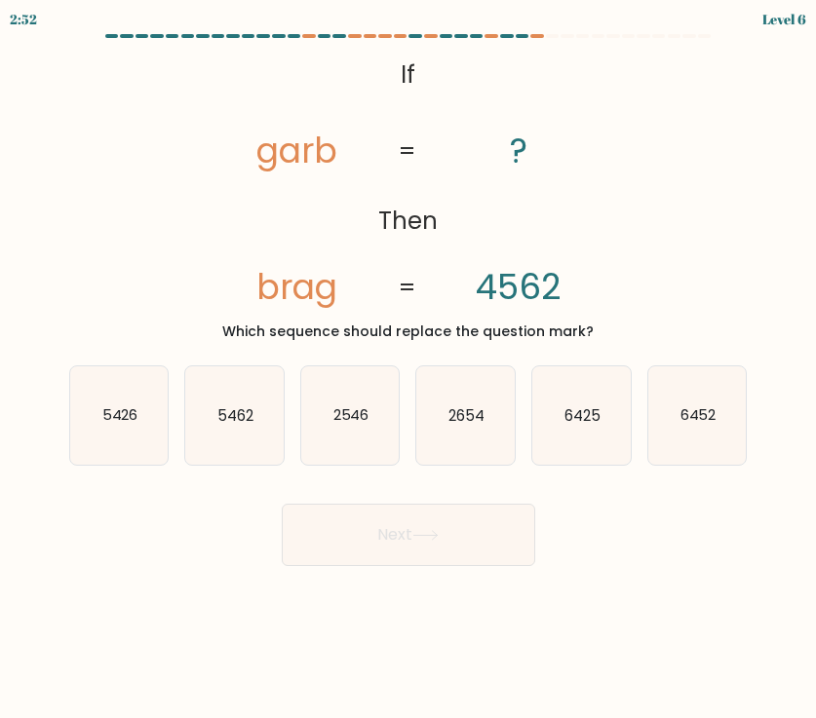
click at [471, 427] on icon "2654" at bounding box center [465, 416] width 98 height 98
click at [409, 369] on input "d. 2654" at bounding box center [408, 365] width 1 height 10
radio input "true"
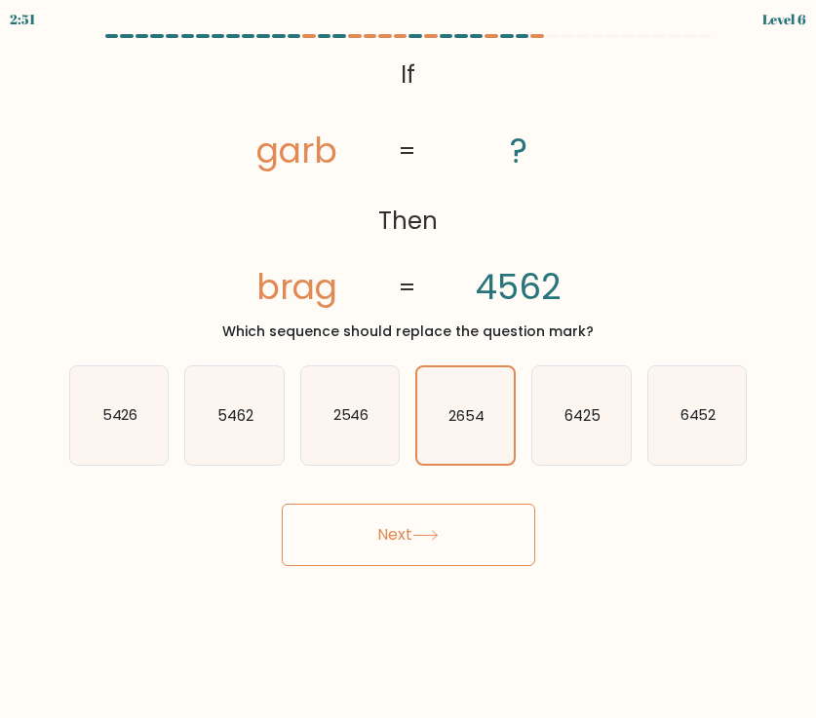
click at [434, 543] on button "Next" at bounding box center [408, 535] width 253 height 62
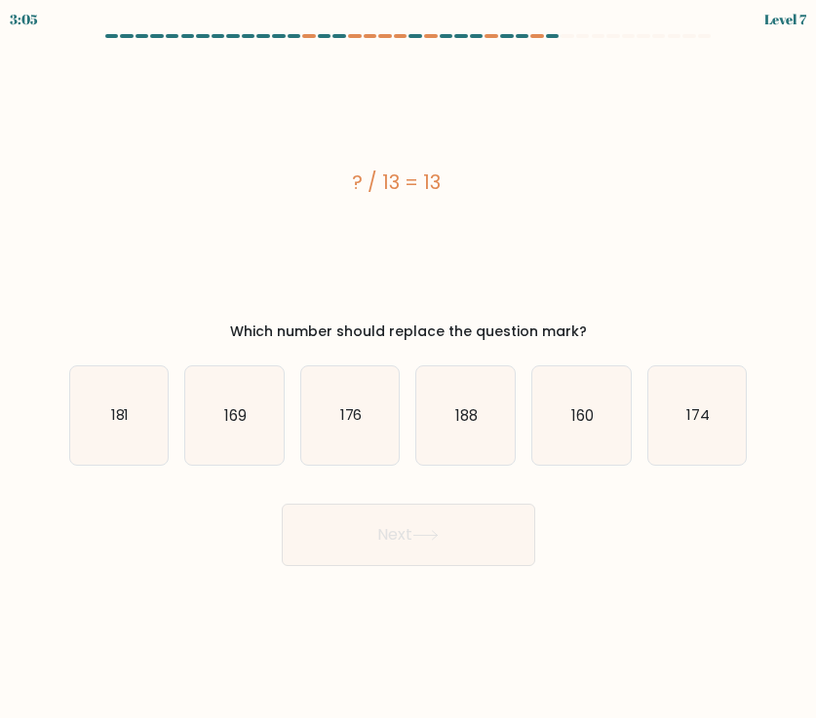
click at [248, 428] on icon "169" at bounding box center [234, 416] width 98 height 98
click at [408, 369] on input "b. 169" at bounding box center [408, 365] width 1 height 10
radio input "true"
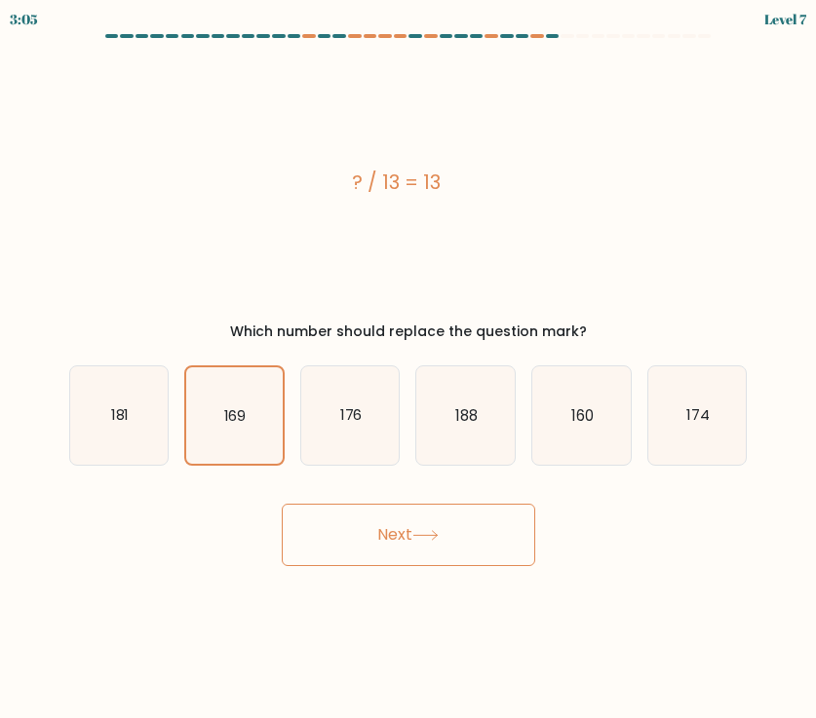
click at [430, 532] on icon at bounding box center [425, 535] width 26 height 11
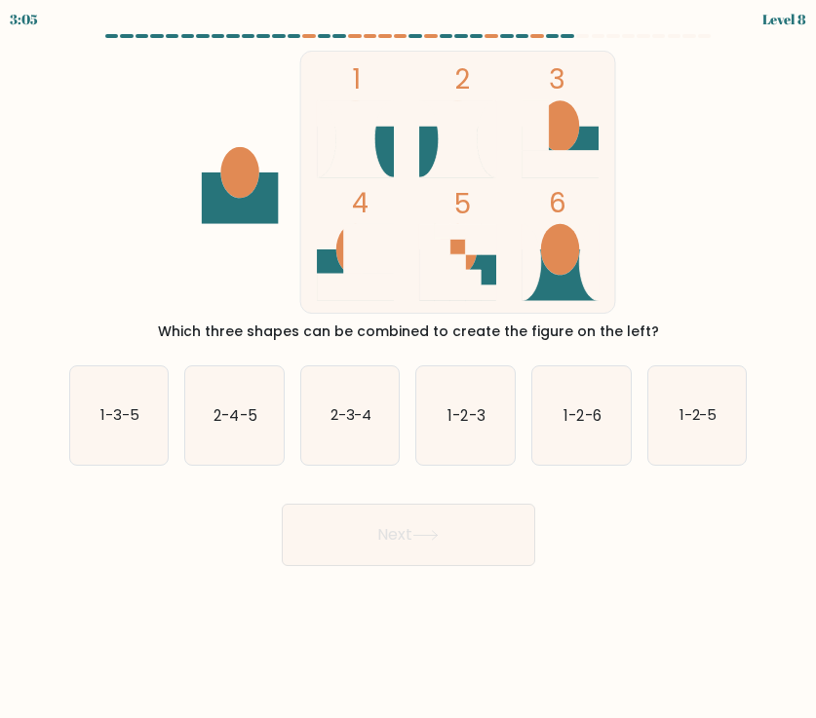
click at [582, 424] on text "1-2-6" at bounding box center [581, 415] width 37 height 20
click at [409, 369] on input "e. 1-2-6" at bounding box center [408, 365] width 1 height 10
radio input "true"
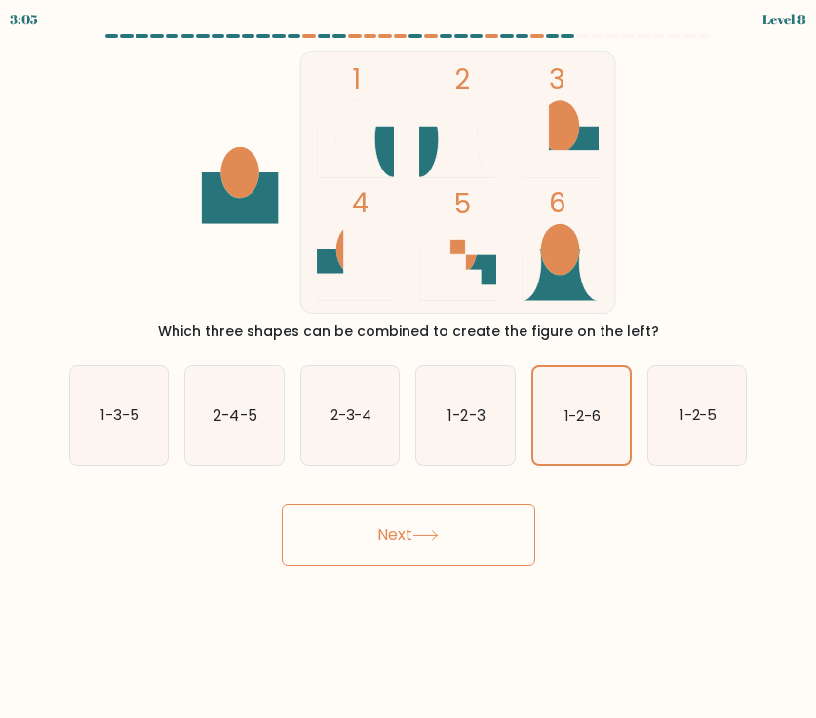
click at [435, 542] on button "Next" at bounding box center [408, 535] width 253 height 62
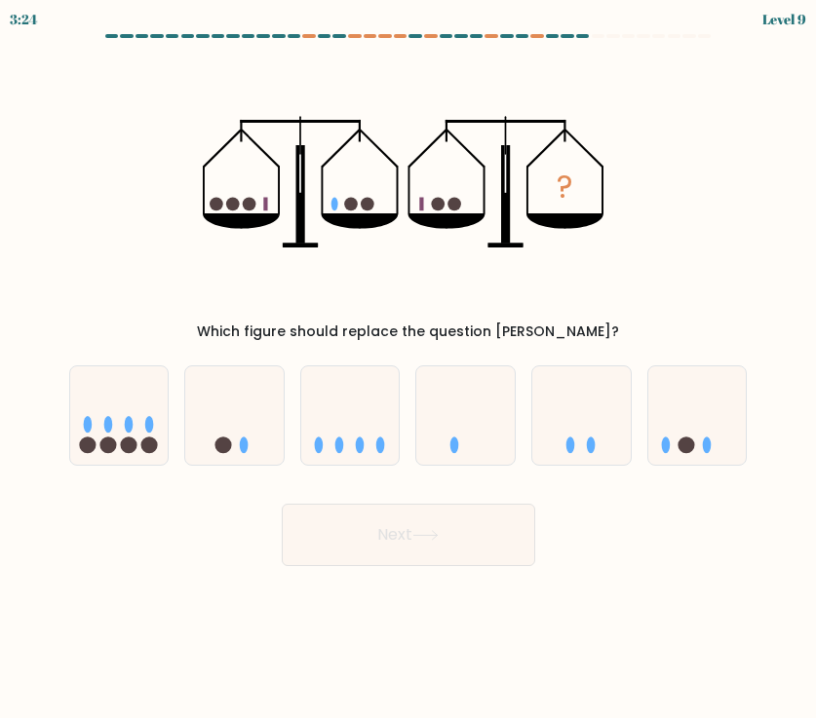
click at [229, 452] on icon at bounding box center [234, 415] width 98 height 81
click at [408, 369] on input "b." at bounding box center [408, 365] width 1 height 10
radio input "true"
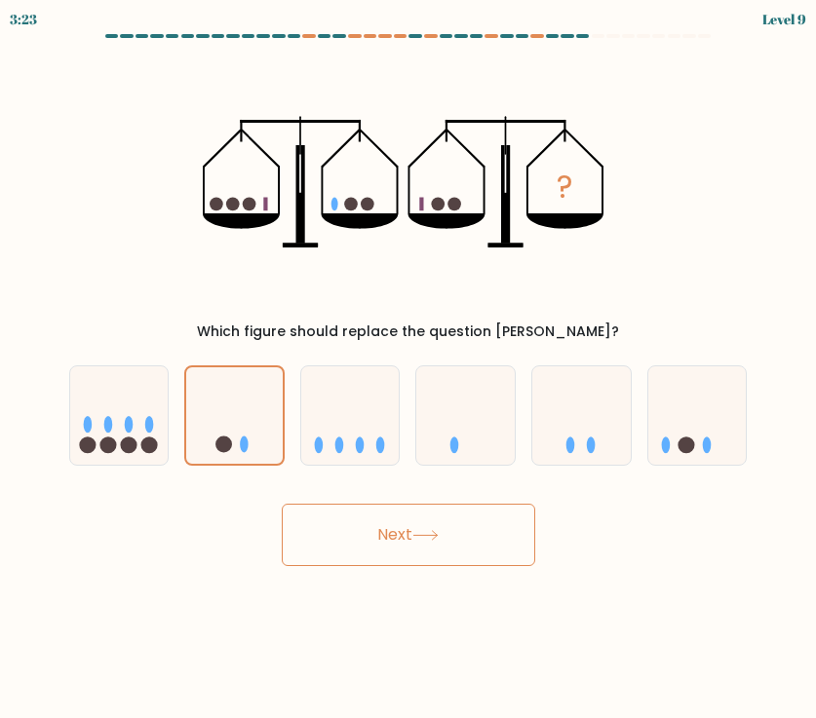
click at [407, 549] on button "Next" at bounding box center [408, 535] width 253 height 62
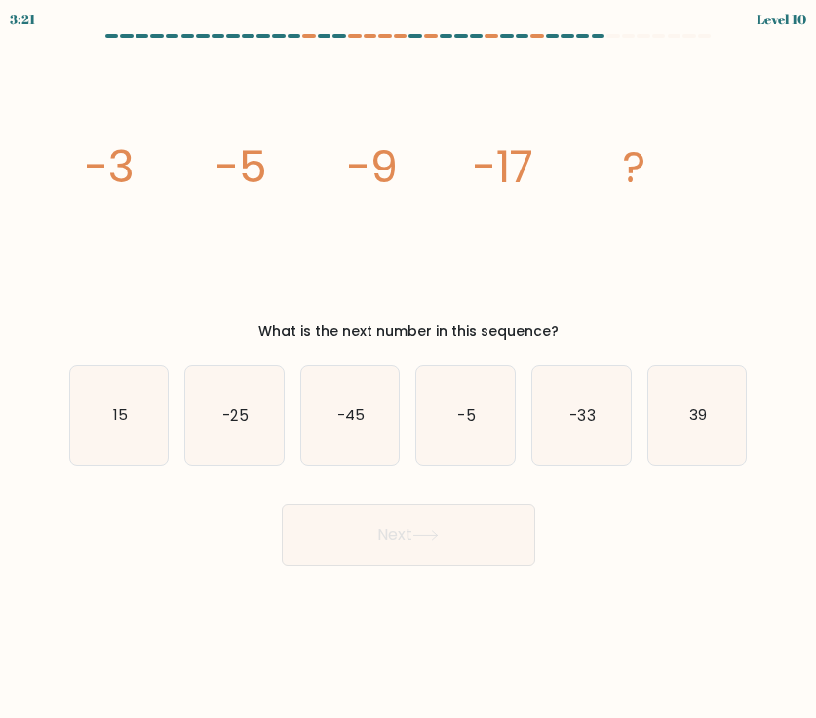
click at [250, 421] on icon "-25" at bounding box center [234, 416] width 98 height 98
click at [408, 369] on input "b. -25" at bounding box center [408, 365] width 1 height 10
radio input "true"
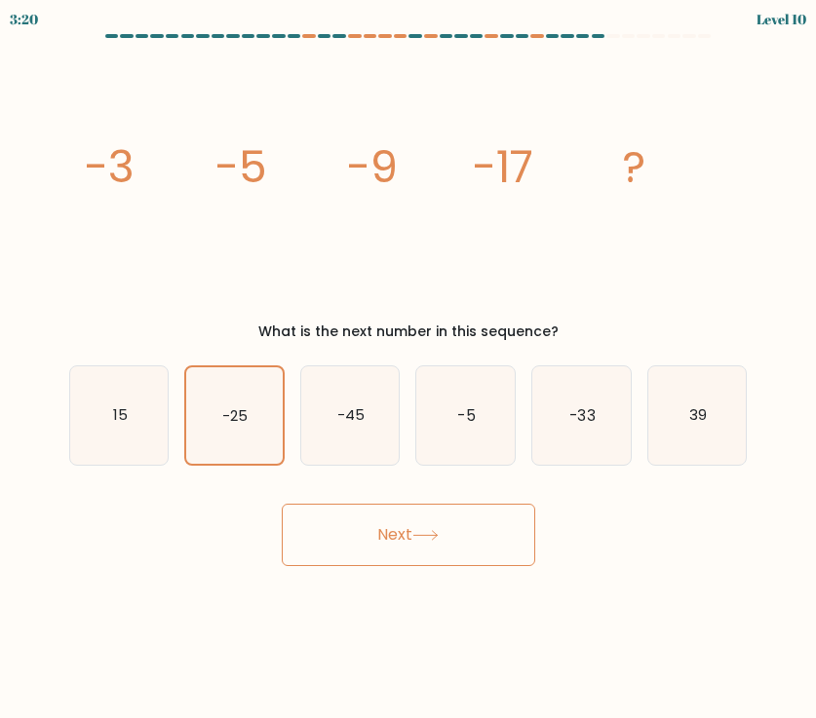
click at [427, 541] on button "Next" at bounding box center [408, 535] width 253 height 62
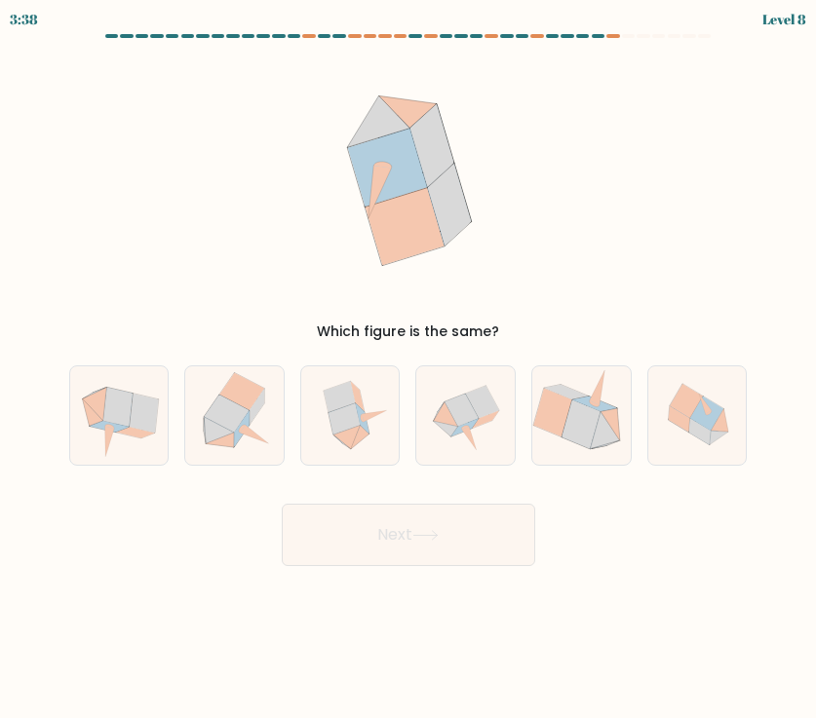
click at [486, 415] on icon at bounding box center [482, 402] width 34 height 33
click at [409, 369] on input "d." at bounding box center [408, 365] width 1 height 10
radio input "true"
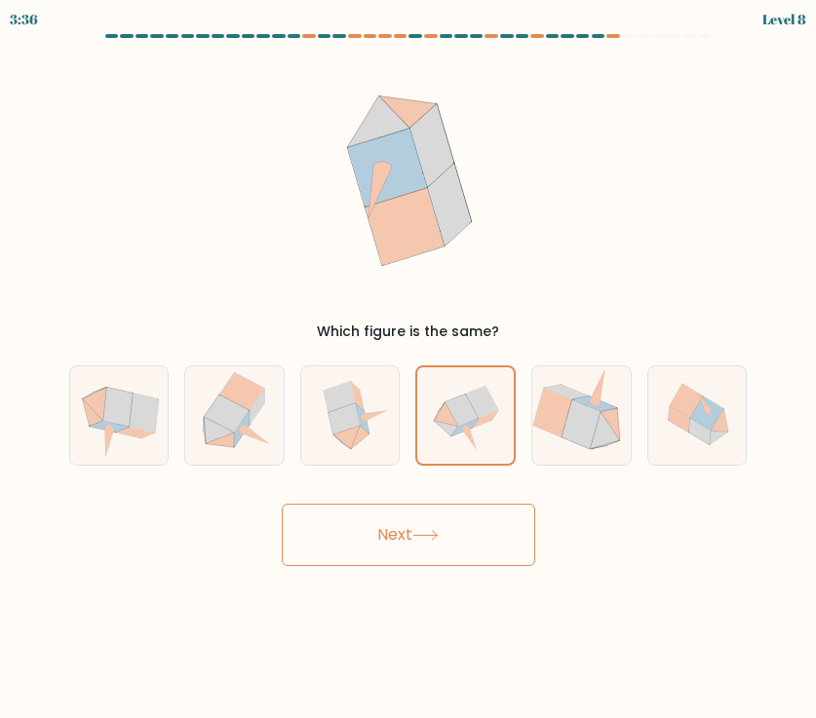
click at [421, 539] on icon at bounding box center [425, 535] width 26 height 11
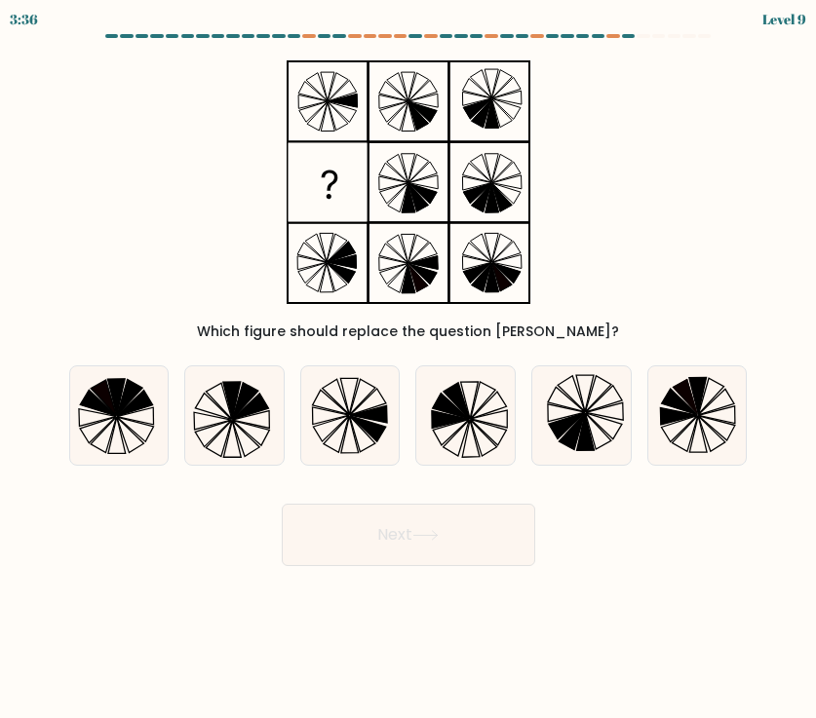
click at [579, 433] on icon at bounding box center [571, 431] width 25 height 36
click at [409, 369] on input "e." at bounding box center [408, 365] width 1 height 10
radio input "true"
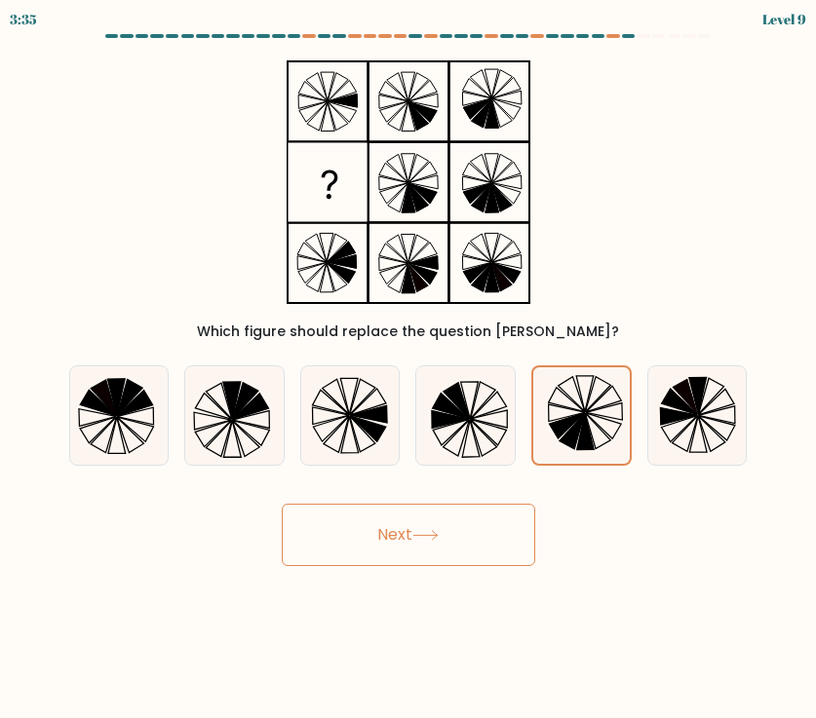
click at [402, 552] on button "Next" at bounding box center [408, 535] width 253 height 62
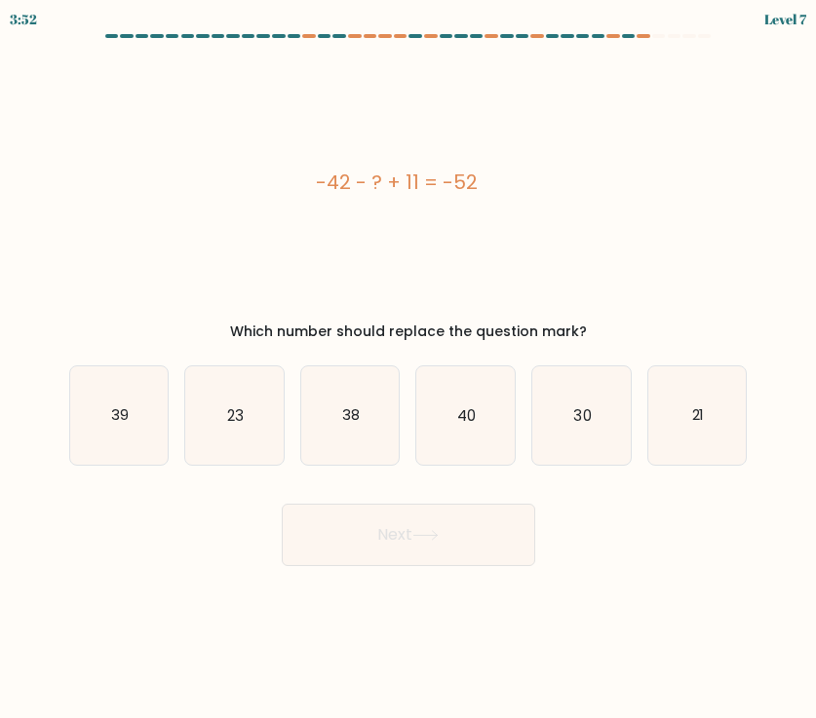
click at [353, 421] on text "38" at bounding box center [351, 415] width 18 height 20
click at [408, 369] on input "c. 38" at bounding box center [408, 365] width 1 height 10
radio input "true"
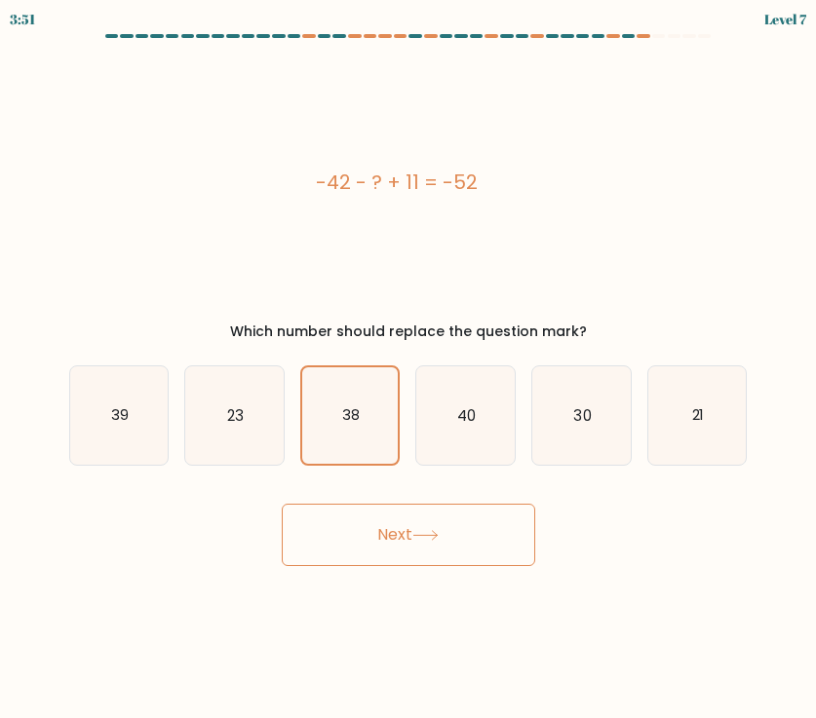
click at [408, 544] on button "Next" at bounding box center [408, 535] width 253 height 62
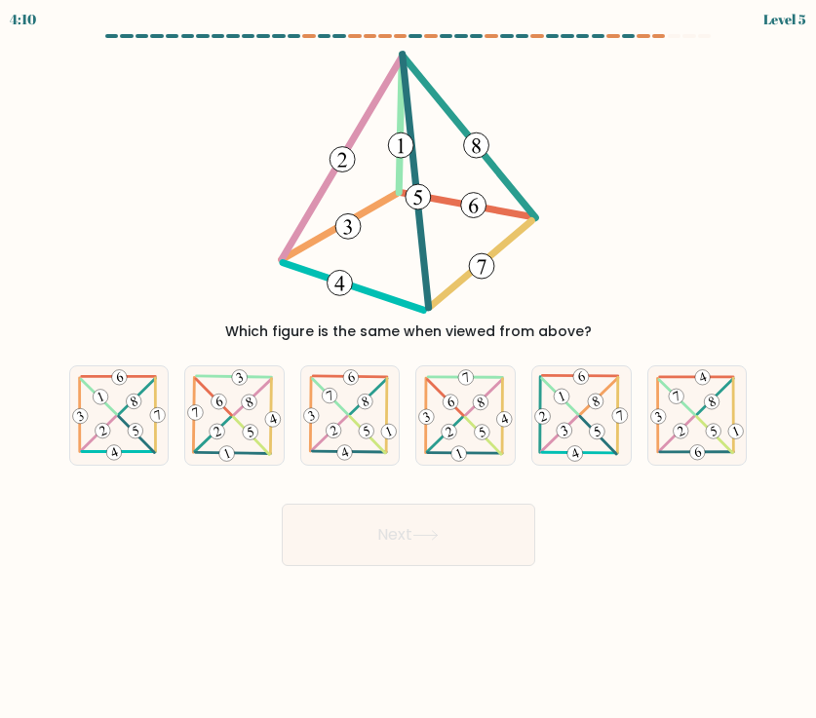
click at [125, 413] on icon at bounding box center [119, 416] width 98 height 96
click at [408, 369] on input "a." at bounding box center [408, 365] width 1 height 10
radio input "true"
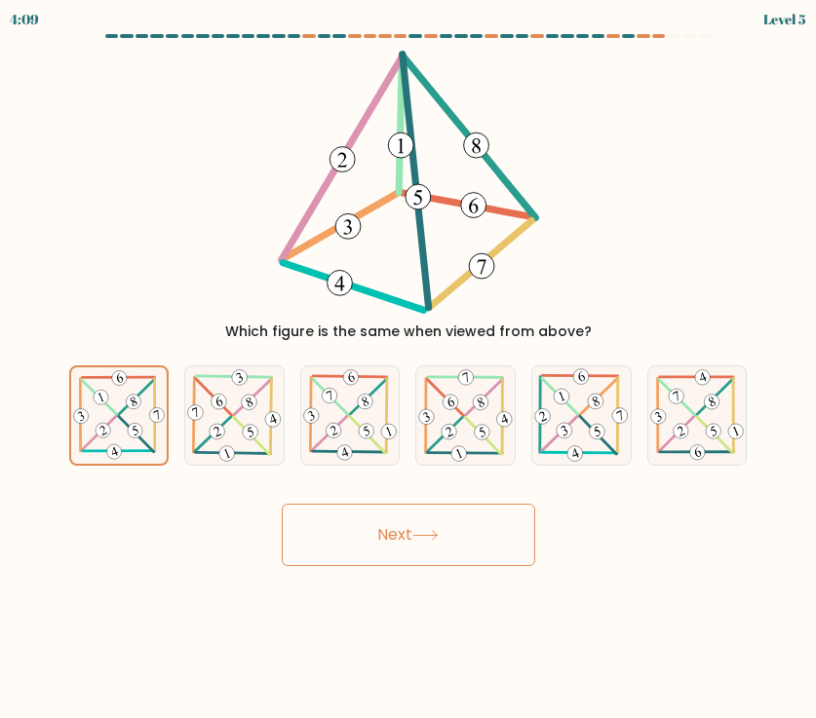
click at [394, 540] on button "Next" at bounding box center [408, 535] width 253 height 62
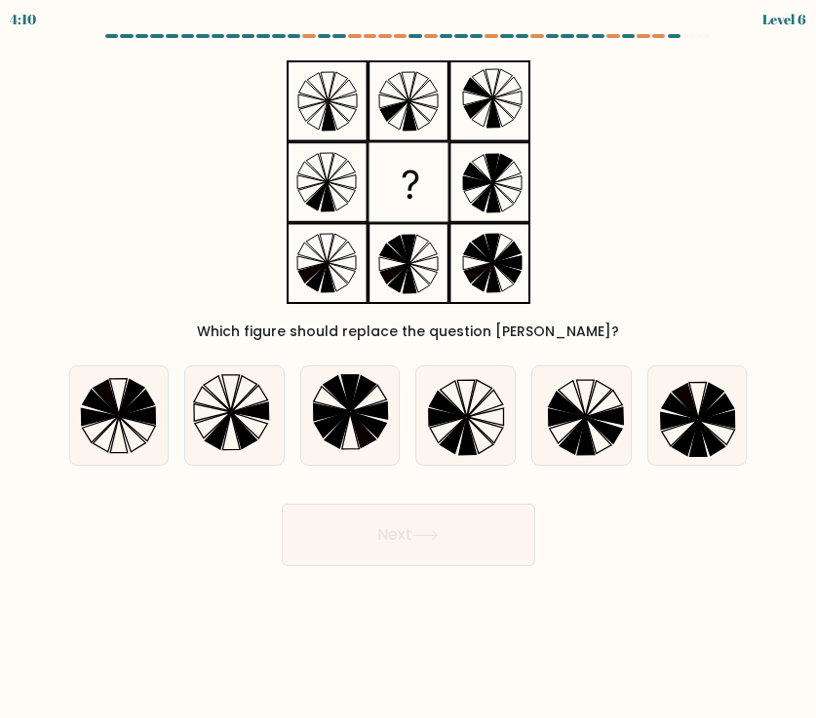
click at [473, 427] on icon at bounding box center [465, 416] width 98 height 98
click at [409, 369] on input "d." at bounding box center [408, 365] width 1 height 10
radio input "true"
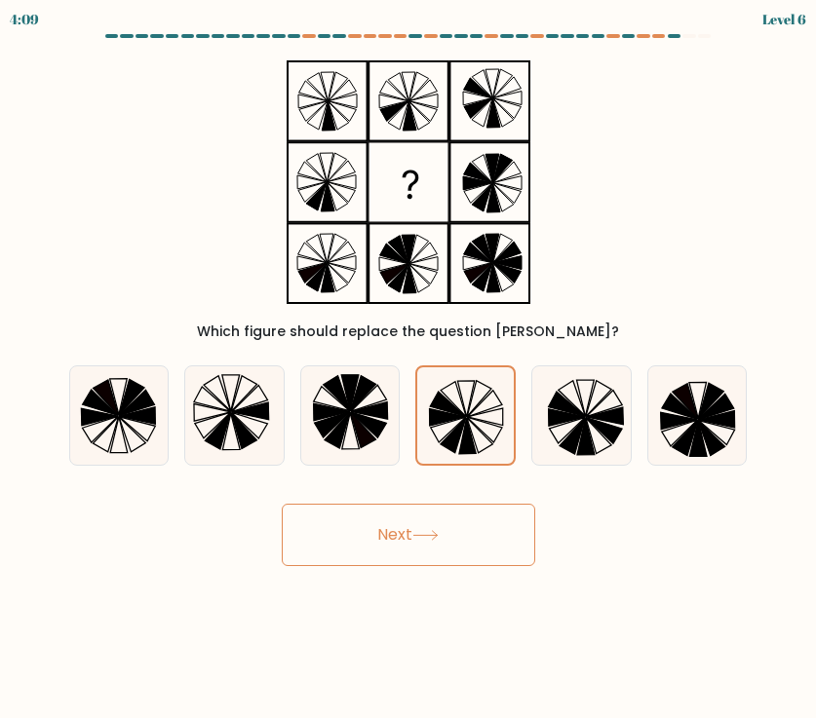
click at [393, 553] on button "Next" at bounding box center [408, 535] width 253 height 62
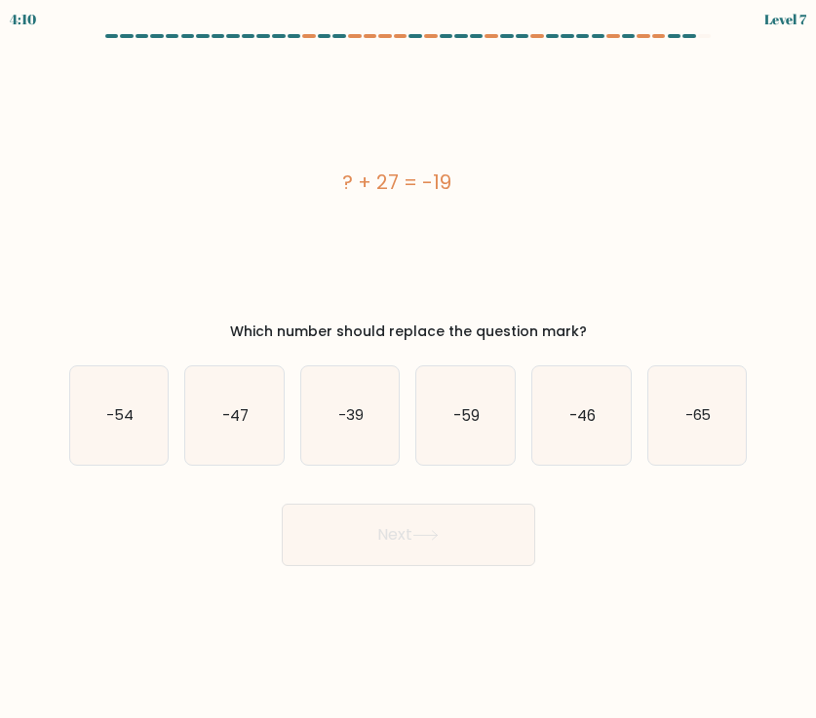
click at [706, 415] on text "-65" at bounding box center [698, 415] width 26 height 20
click at [409, 369] on input "f. -65" at bounding box center [408, 365] width 1 height 10
radio input "true"
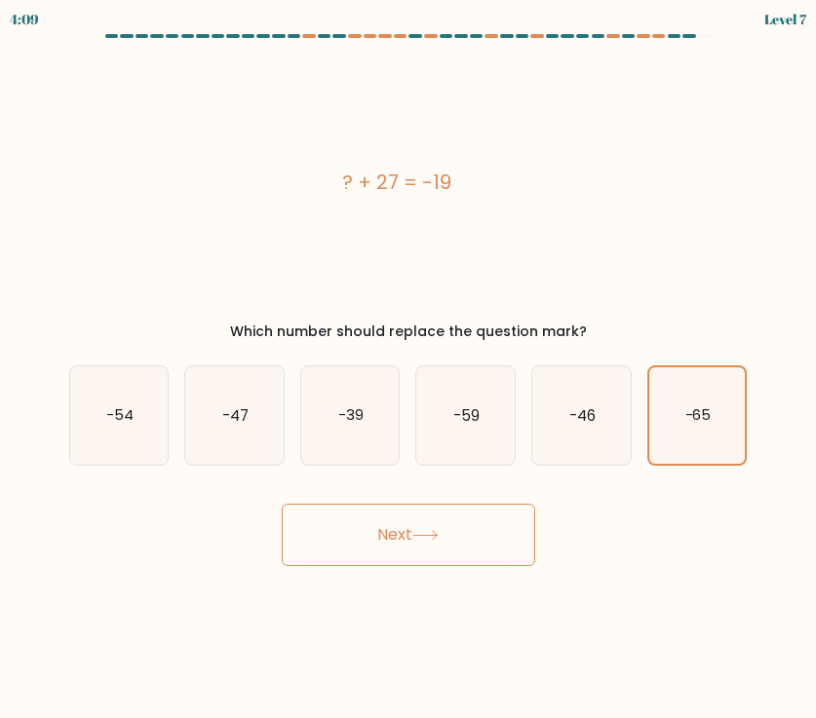
click at [432, 548] on button "Next" at bounding box center [408, 535] width 253 height 62
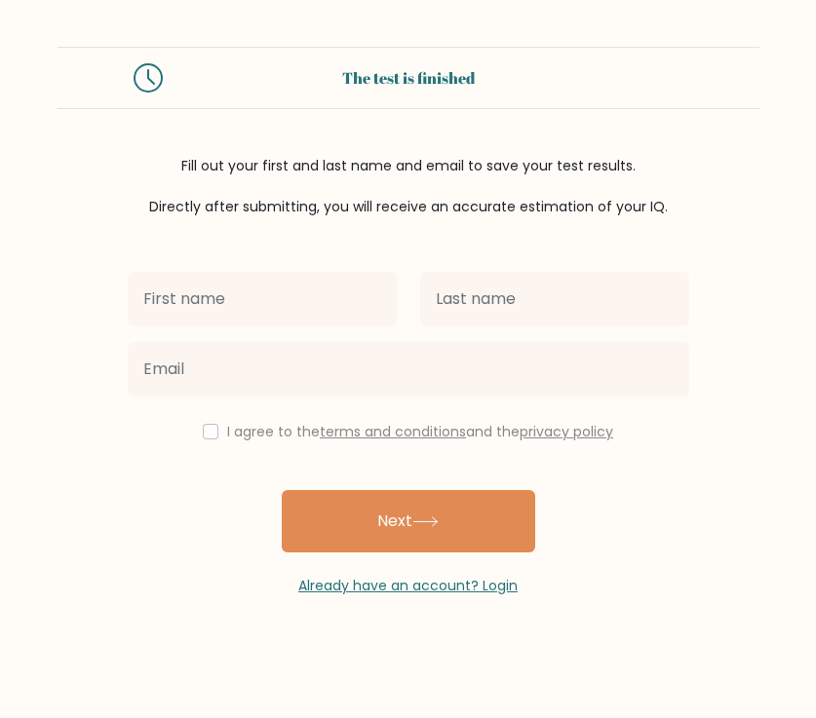
click at [379, 442] on link "terms and conditions" at bounding box center [393, 431] width 146 height 19
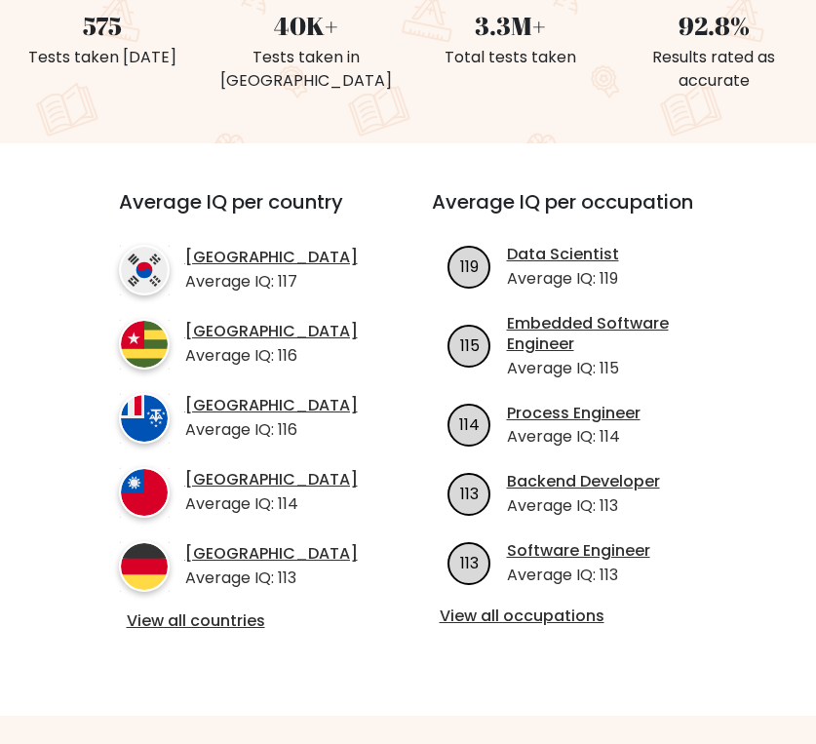
scroll to position [558, 0]
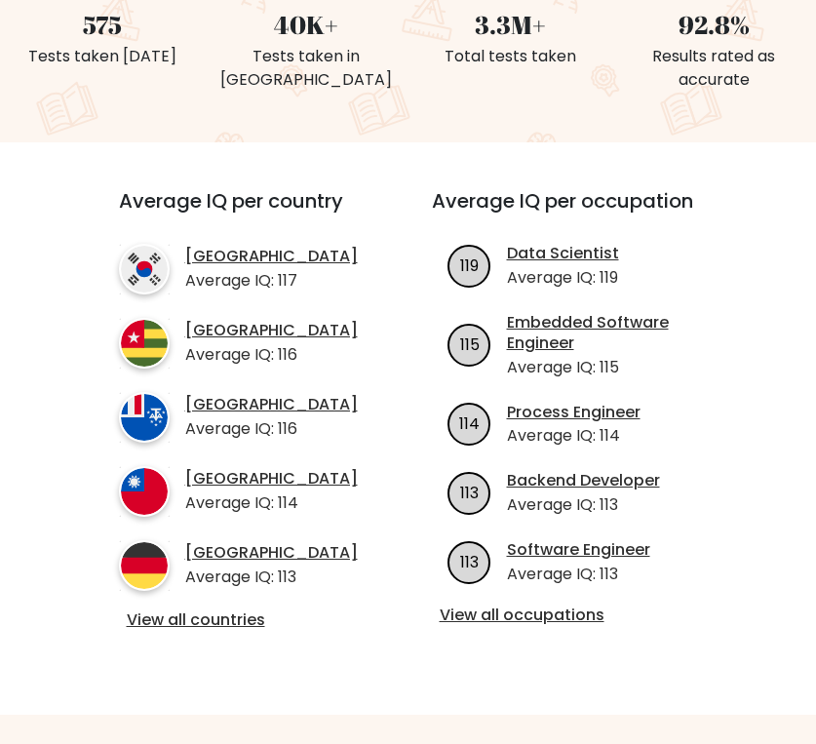
click at [245, 631] on link "View all countries" at bounding box center [240, 620] width 227 height 20
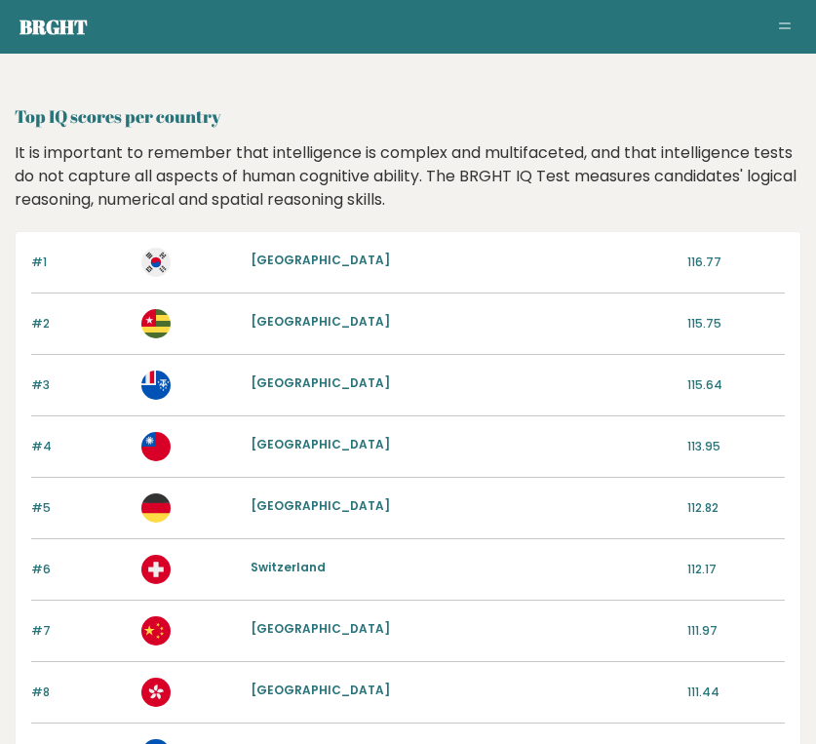
click at [794, 30] on button "Toggle navigation" at bounding box center [784, 27] width 23 height 23
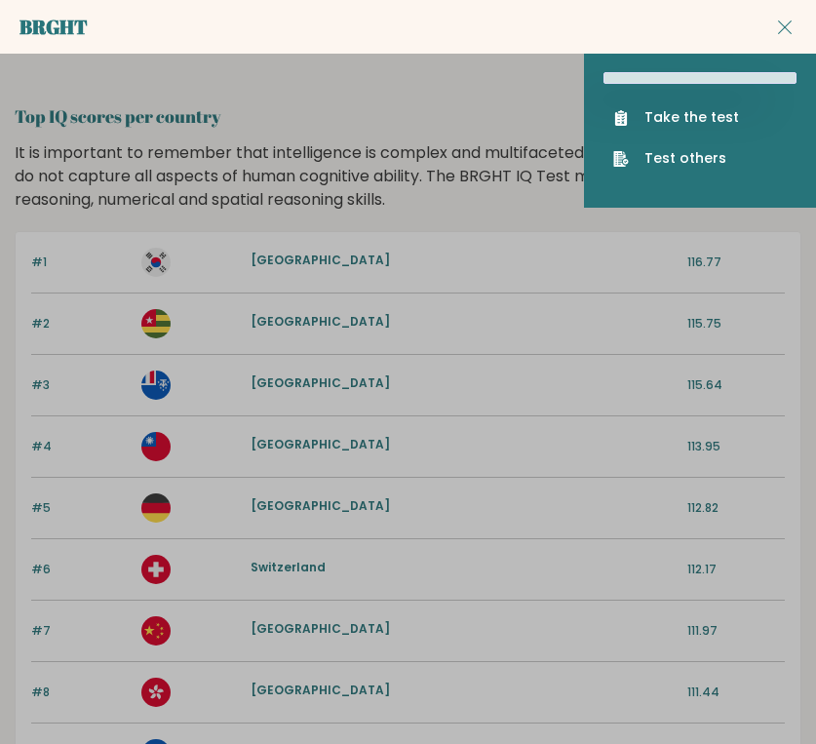
click at [549, 342] on div "#2 Togo 115.75" at bounding box center [408, 323] width 754 height 61
